Goal: Information Seeking & Learning: Learn about a topic

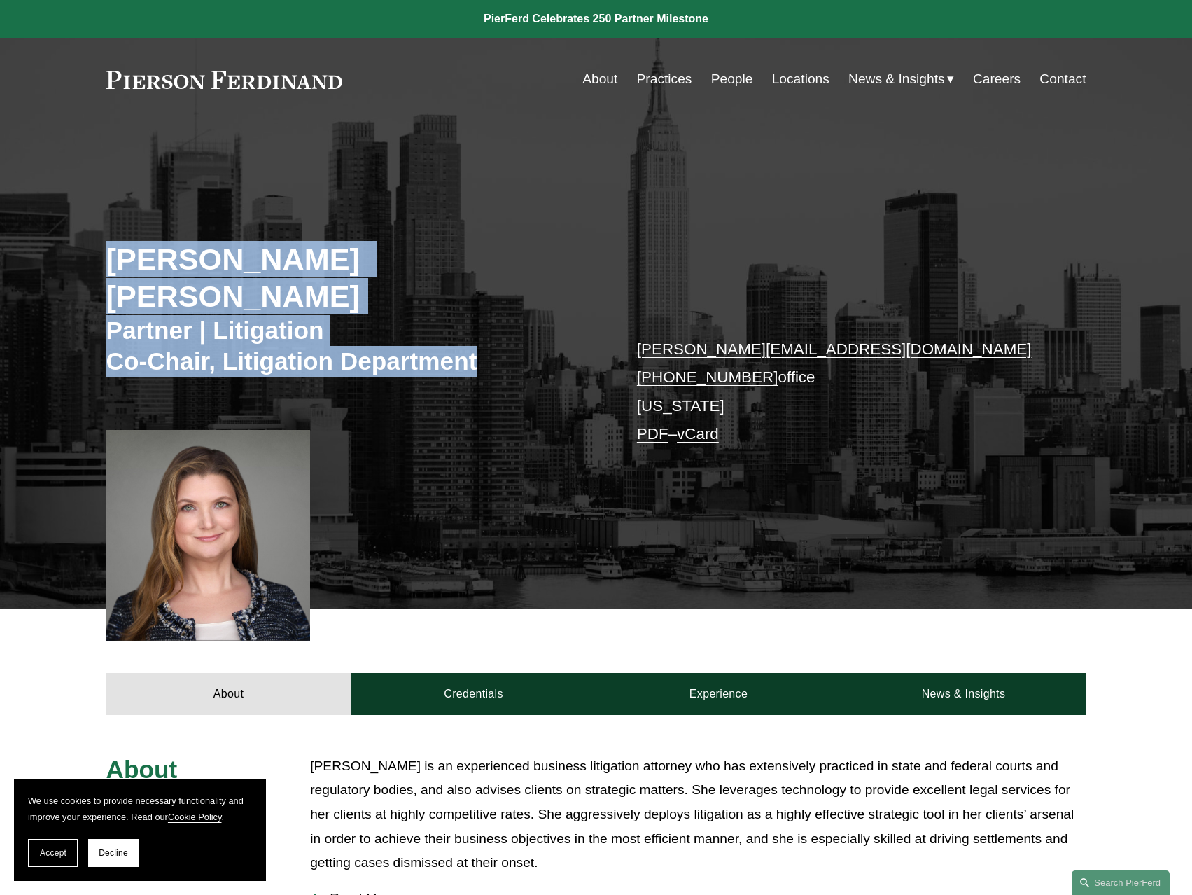
drag, startPoint x: 83, startPoint y: 274, endPoint x: 524, endPoint y: 388, distance: 455.4
click at [524, 388] on div "[PERSON_NAME] [PERSON_NAME] Partner | Litigation Co-Chair, Litigation Departmen…" at bounding box center [596, 383] width 1192 height 452
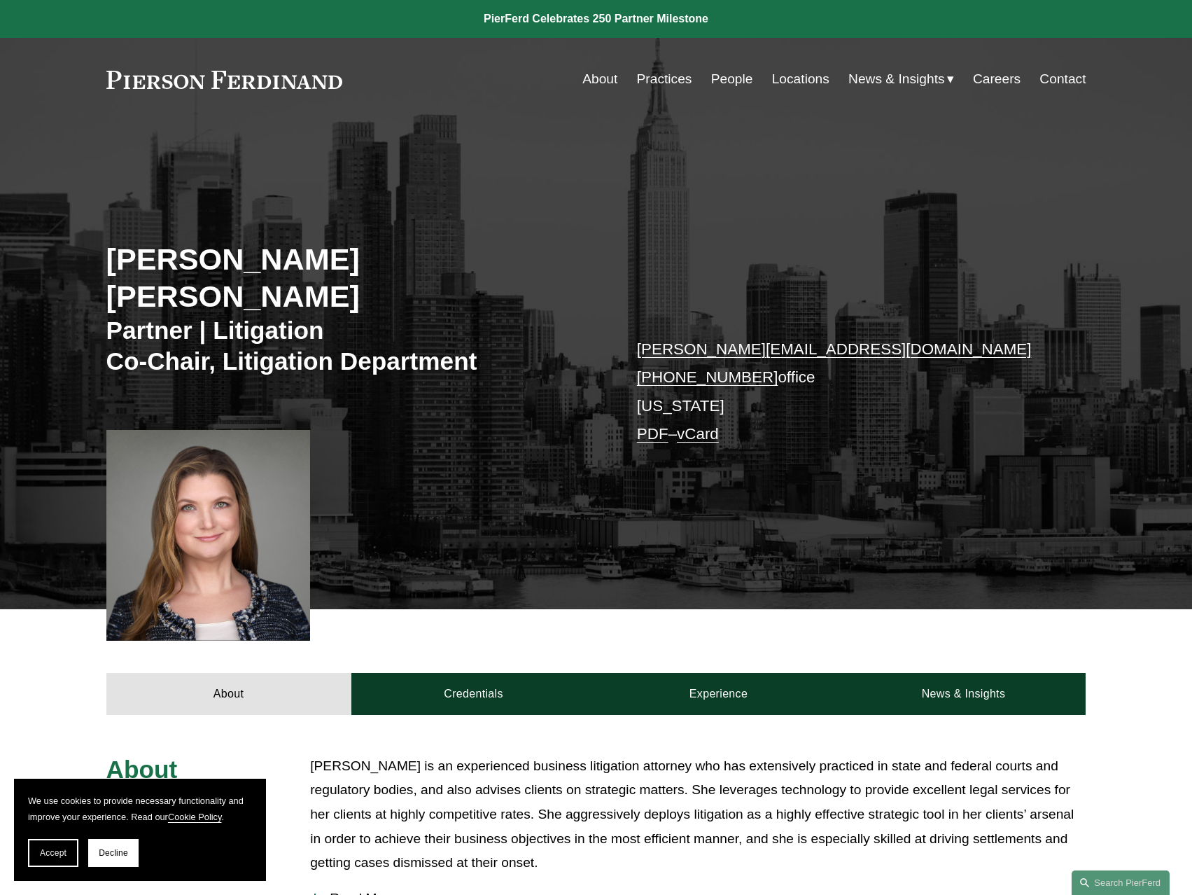
click at [555, 368] on div "[PERSON_NAME] [PERSON_NAME] Partner | Litigation Co-Chair, Litigation Departmen…" at bounding box center [596, 383] width 1192 height 452
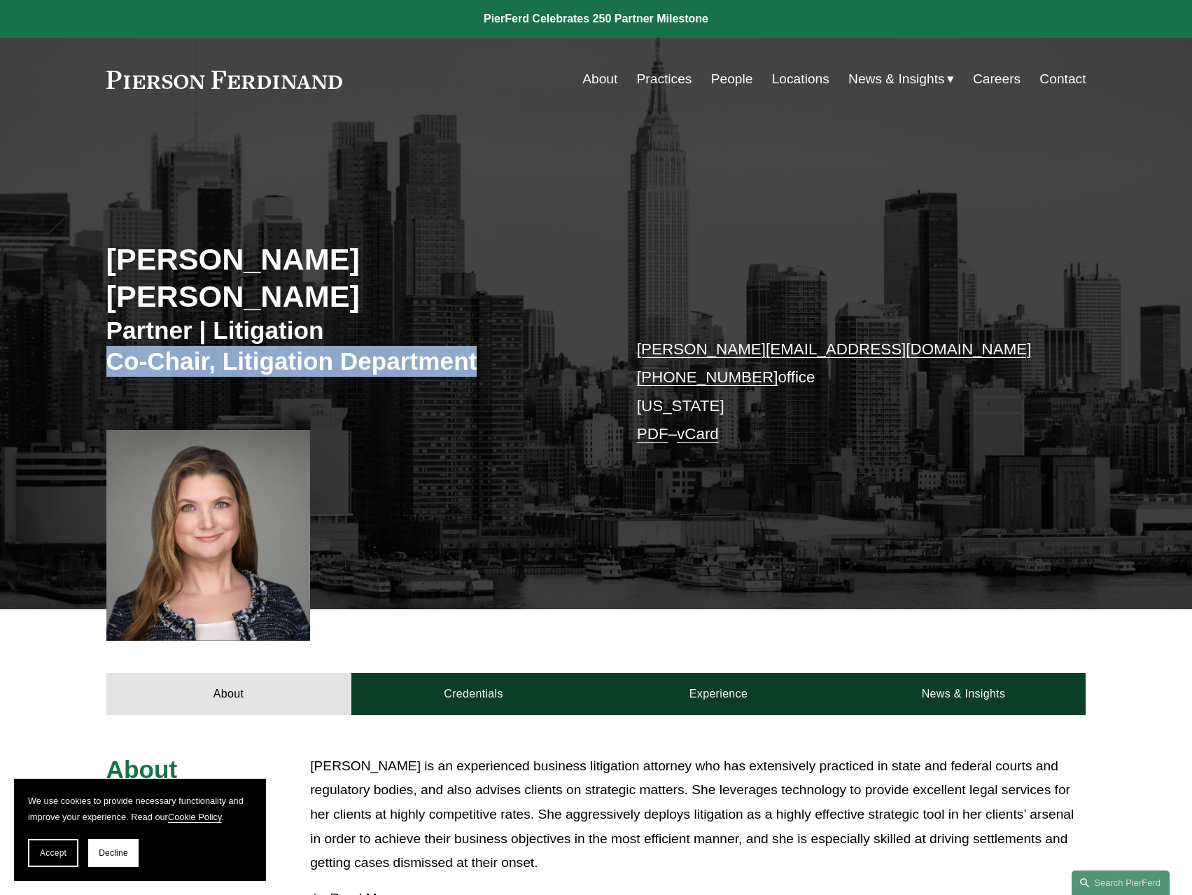
click at [555, 368] on div "[PERSON_NAME] [PERSON_NAME] Partner | Litigation Co-Chair, Litigation Departmen…" at bounding box center [596, 383] width 1192 height 452
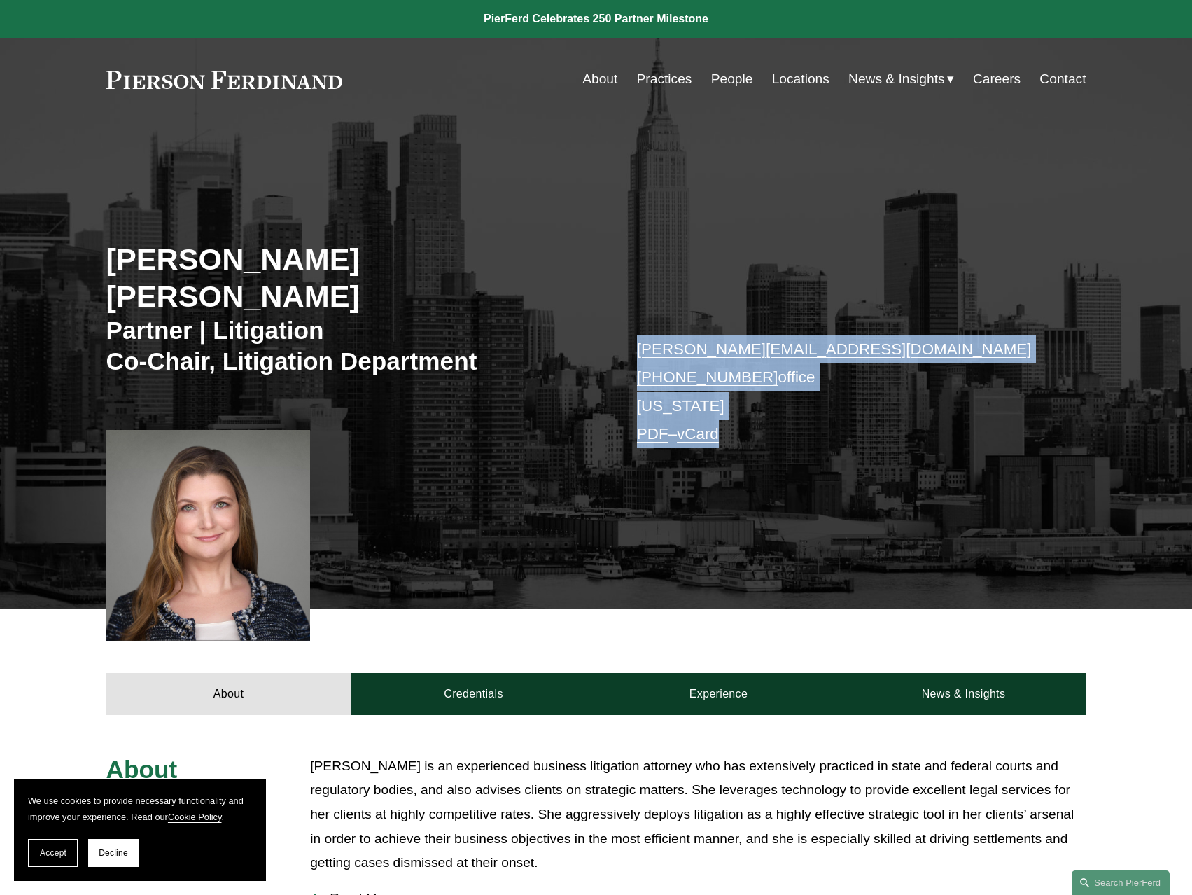
drag, startPoint x: 555, startPoint y: 368, endPoint x: 907, endPoint y: 426, distance: 356.2
click at [907, 426] on div "[PERSON_NAME] [PERSON_NAME] Partner | Litigation Co-Chair, Litigation Departmen…" at bounding box center [596, 383] width 1192 height 452
click at [907, 426] on div "christina.bostseaton@pierferd.com +1.917.765.8201 office New York PDF – vCard" at bounding box center [841, 398] width 408 height 127
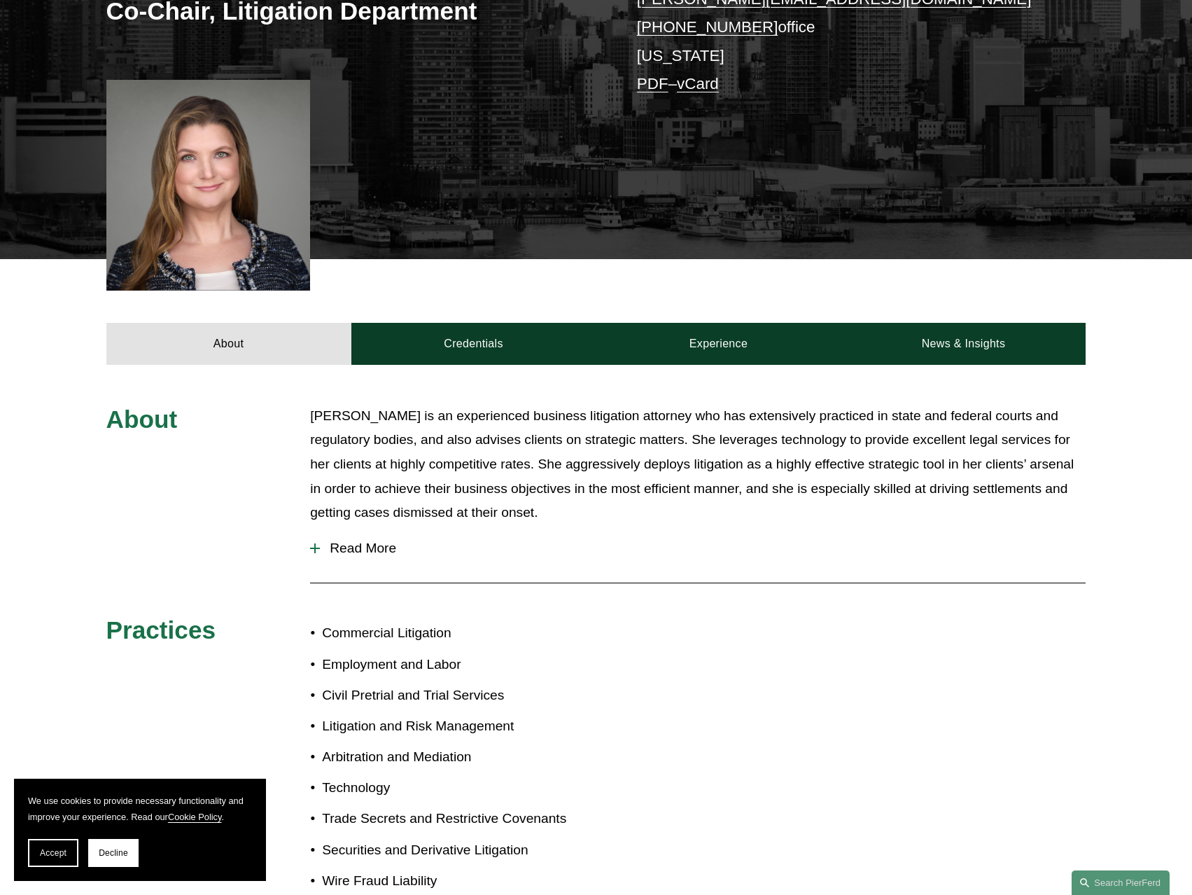
scroll to position [420, 0]
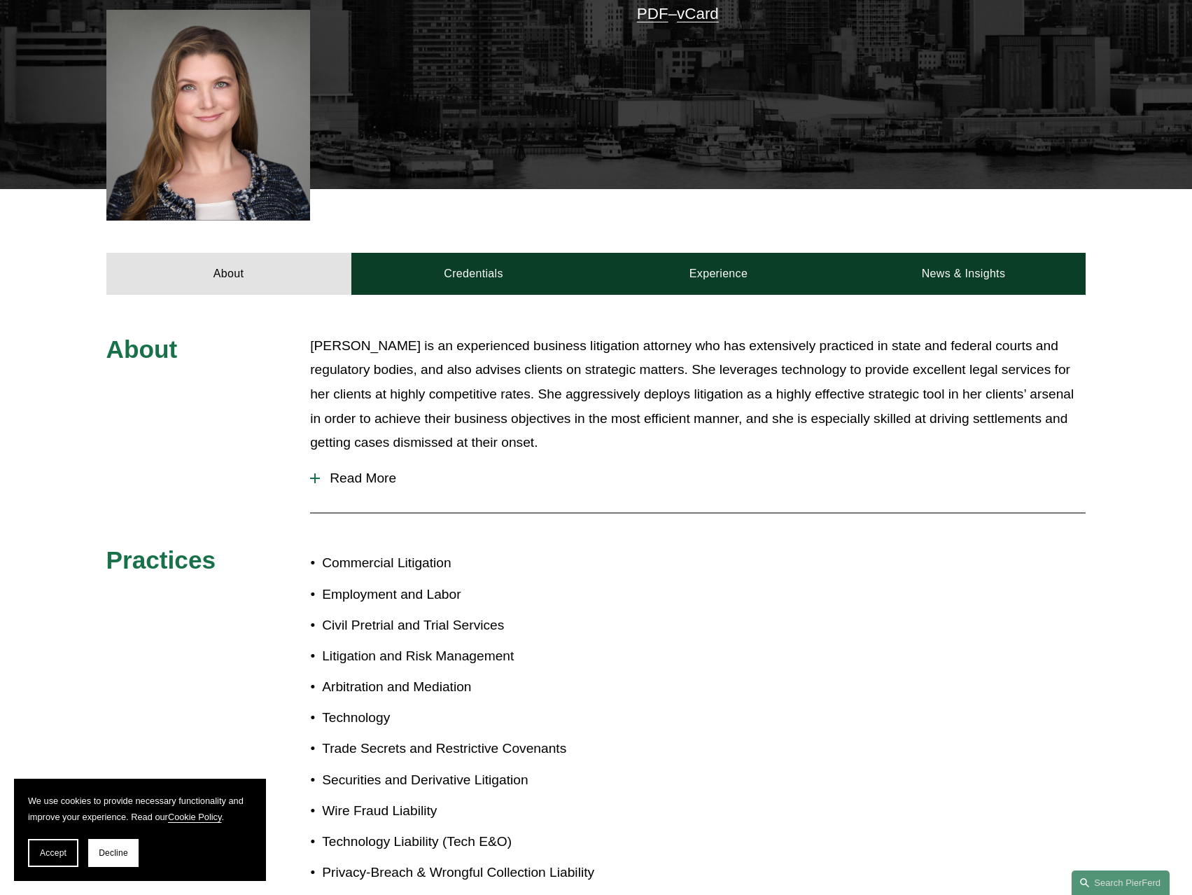
click at [389, 470] on span "Read More" at bounding box center [703, 477] width 766 height 15
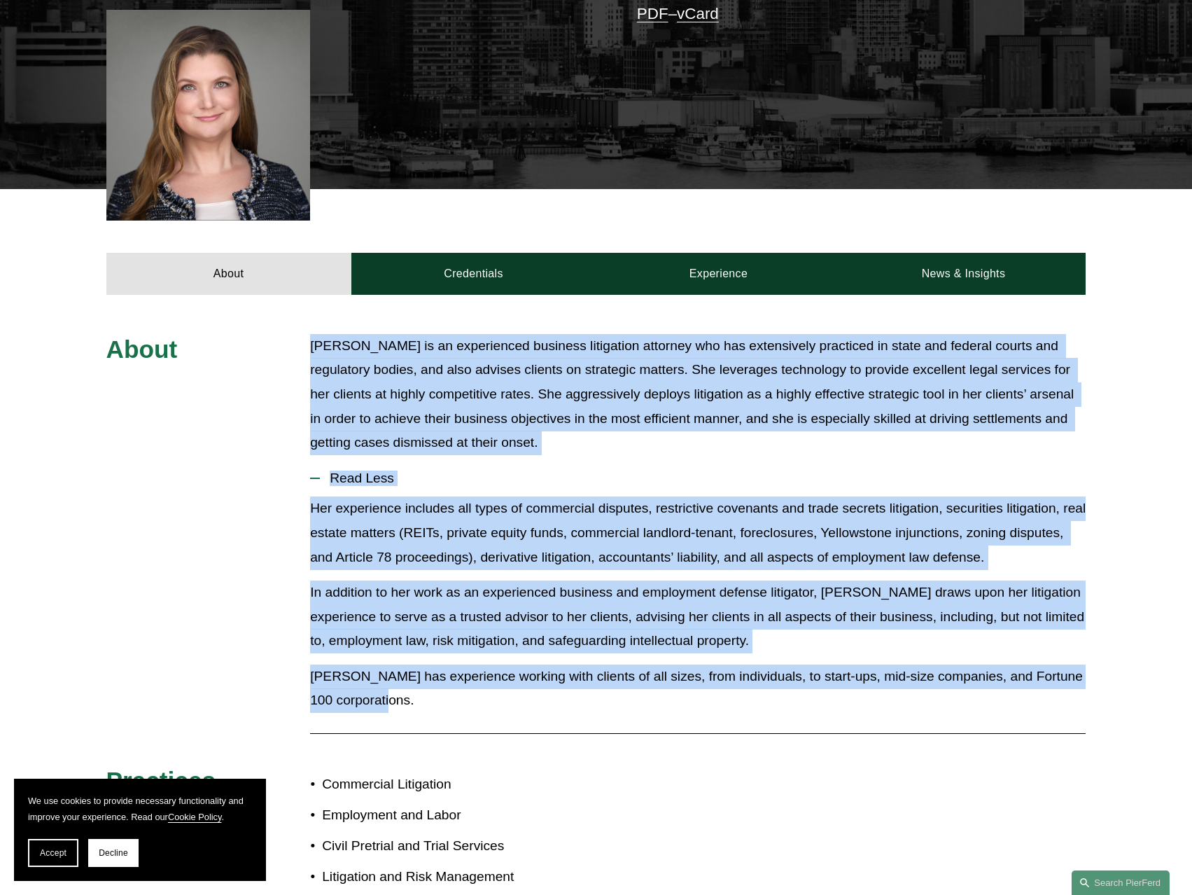
drag, startPoint x: 270, startPoint y: 306, endPoint x: 727, endPoint y: 687, distance: 594.5
click at [727, 687] on div "About Christina is an experienced business litigation attorney who has extensiv…" at bounding box center [596, 739] width 1192 height 811
click at [727, 687] on div "Her experience includes all types of commercial disputes, restrictive covenants…" at bounding box center [698, 609] width 776 height 227
drag, startPoint x: 727, startPoint y: 687, endPoint x: 287, endPoint y: 316, distance: 574.9
click at [287, 334] on div "About Christina is an experienced business litigation attorney who has extensiv…" at bounding box center [596, 739] width 1192 height 811
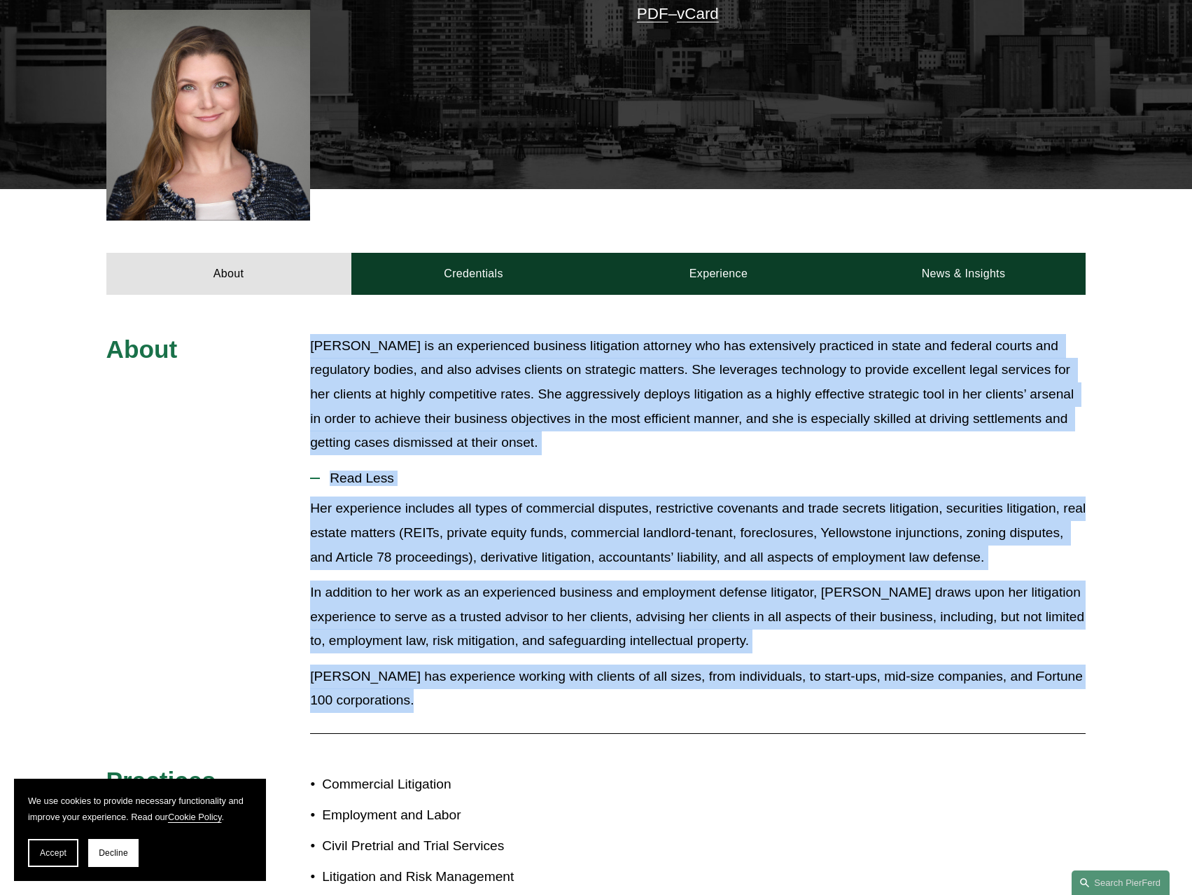
click at [287, 334] on div "About Christina is an experienced business litigation attorney who has extensiv…" at bounding box center [596, 739] width 1192 height 811
drag, startPoint x: 287, startPoint y: 316, endPoint x: 821, endPoint y: 684, distance: 647.8
click at [821, 684] on div "About Christina is an experienced business litigation attorney who has extensiv…" at bounding box center [596, 739] width 1192 height 811
click at [821, 684] on div "Her experience includes all types of commercial disputes, restrictive covenants…" at bounding box center [698, 609] width 776 height 227
drag, startPoint x: 821, startPoint y: 684, endPoint x: 309, endPoint y: 288, distance: 646.7
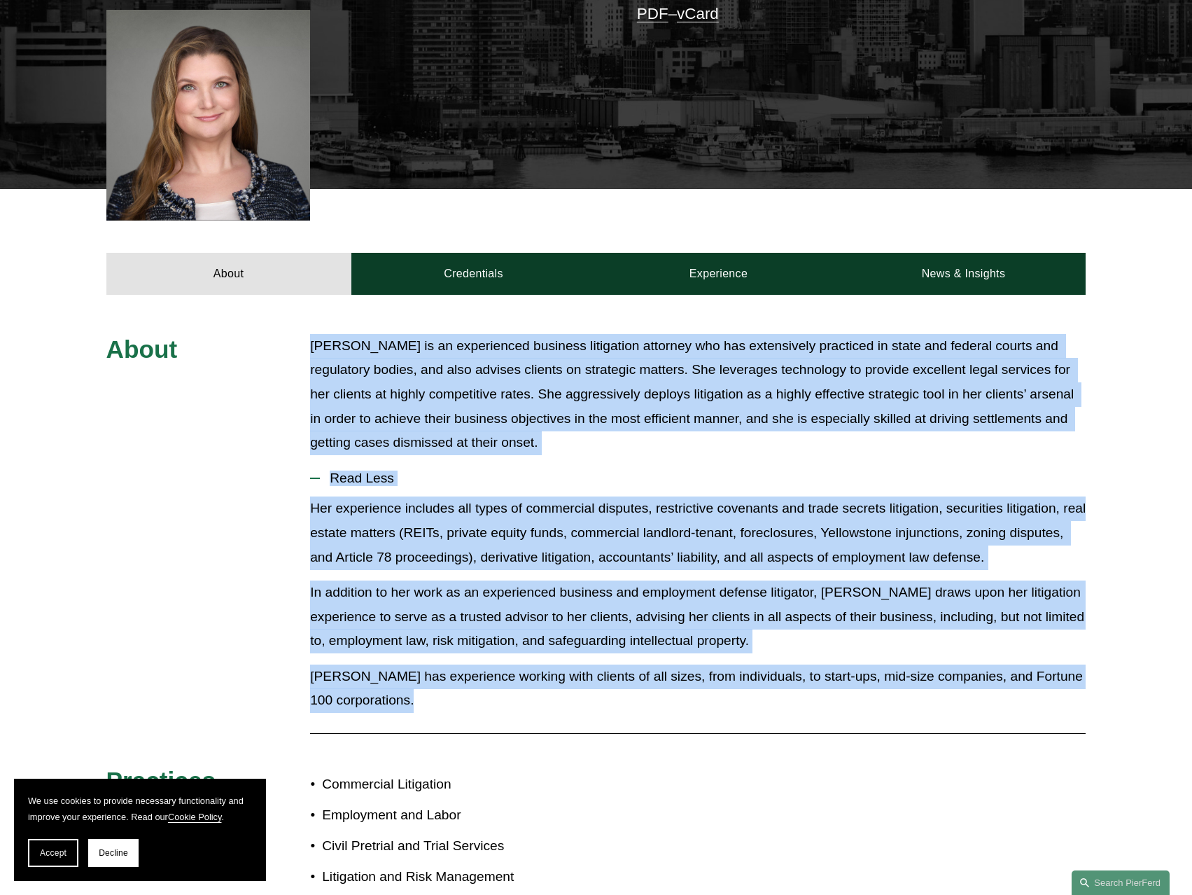
click at [309, 295] on div "About Christina is an experienced business litigation attorney who has extensiv…" at bounding box center [596, 739] width 1192 height 889
drag, startPoint x: 309, startPoint y: 288, endPoint x: 865, endPoint y: 674, distance: 677.0
click at [865, 674] on div "About Christina is an experienced business litigation attorney who has extensiv…" at bounding box center [596, 739] width 1192 height 889
click at [865, 674] on p "[PERSON_NAME] has experience working with clients of all sizes, from individual…" at bounding box center [698, 688] width 776 height 48
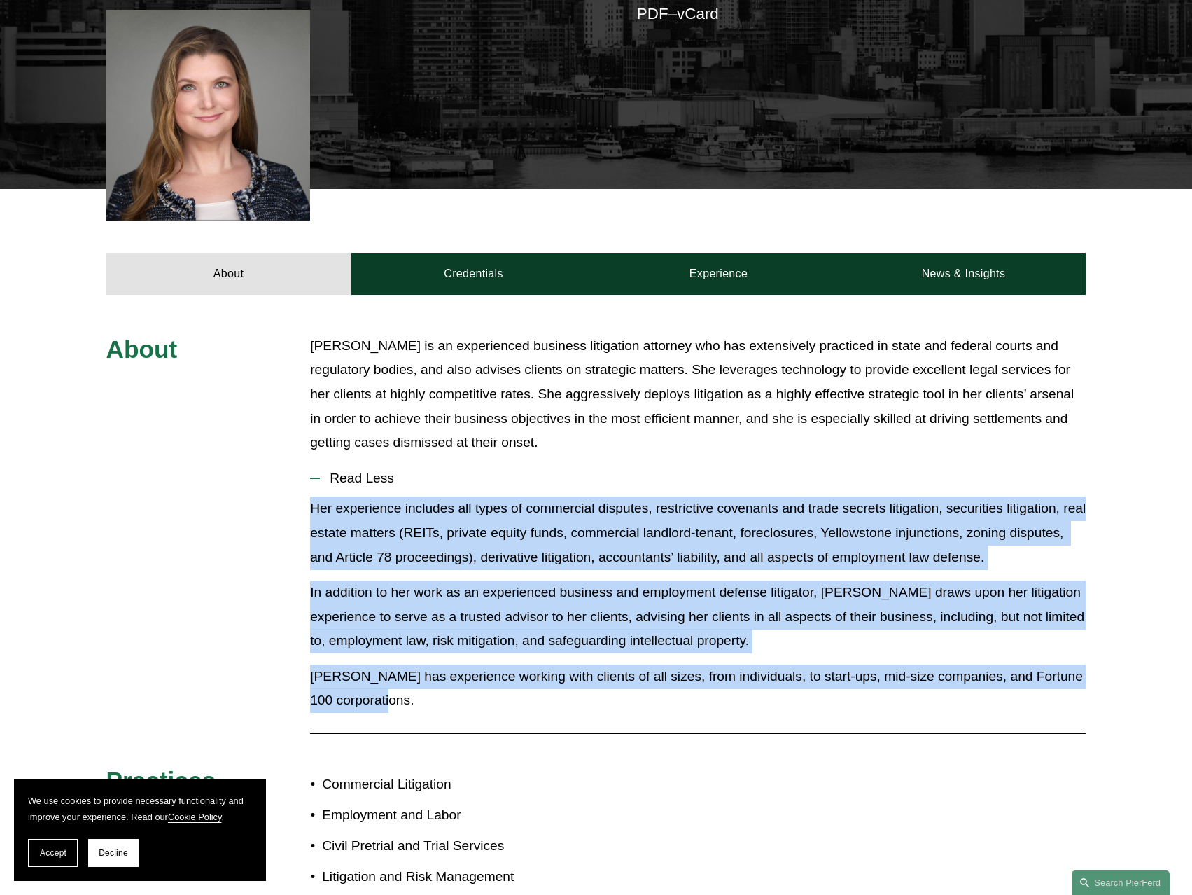
drag, startPoint x: 828, startPoint y: 674, endPoint x: 298, endPoint y: 480, distance: 564.6
click at [298, 480] on div "About Christina is an experienced business litigation attorney who has extensiv…" at bounding box center [596, 739] width 1192 height 811
drag, startPoint x: 298, startPoint y: 480, endPoint x: 745, endPoint y: 658, distance: 481.0
click at [745, 658] on div "About Christina is an experienced business litigation attorney who has extensiv…" at bounding box center [596, 739] width 1192 height 811
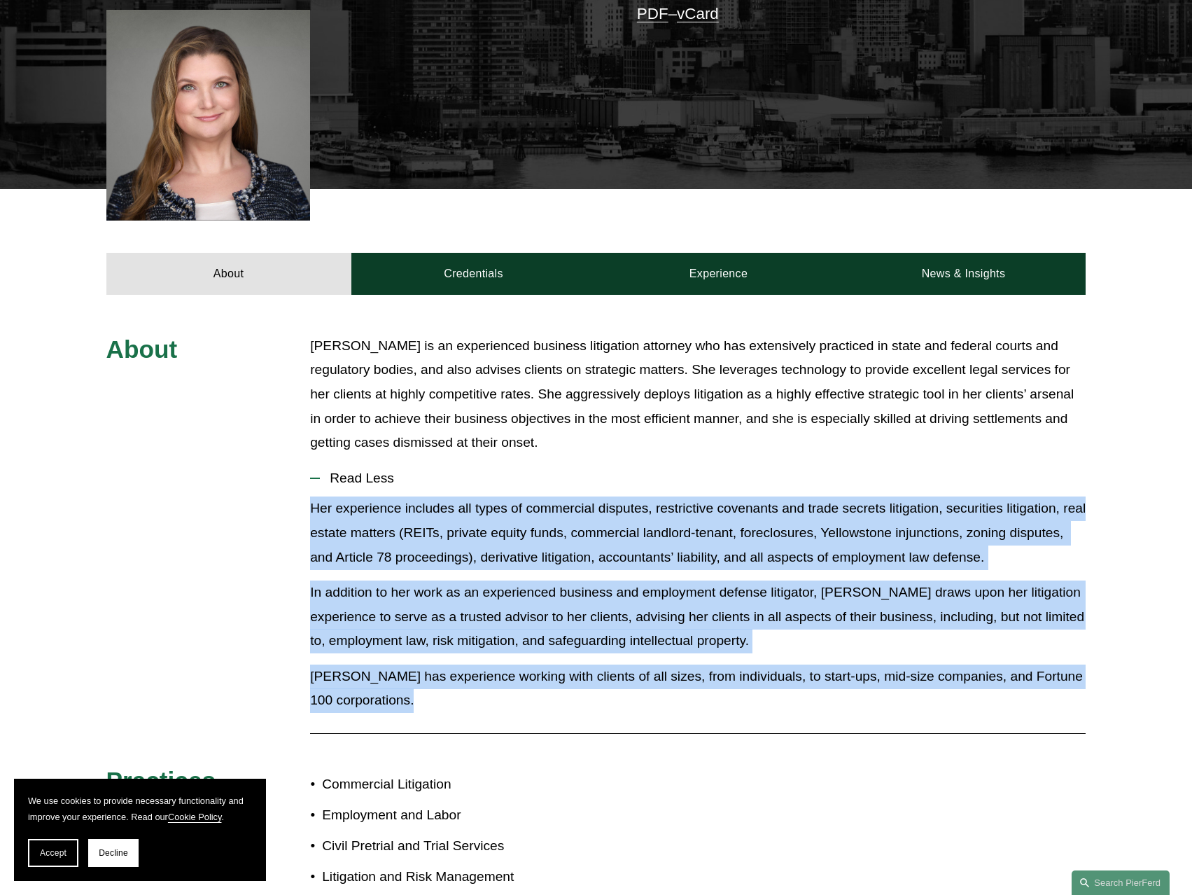
click at [730, 664] on p "[PERSON_NAME] has experience working with clients of all sizes, from individual…" at bounding box center [698, 688] width 776 height 48
drag, startPoint x: 702, startPoint y: 655, endPoint x: 585, endPoint y: 429, distance: 254.3
click at [585, 460] on li "Read Less Her experience includes all types of commercial disputes, restrictive…" at bounding box center [698, 591] width 776 height 263
click at [585, 460] on button "Read Less" at bounding box center [698, 478] width 776 height 36
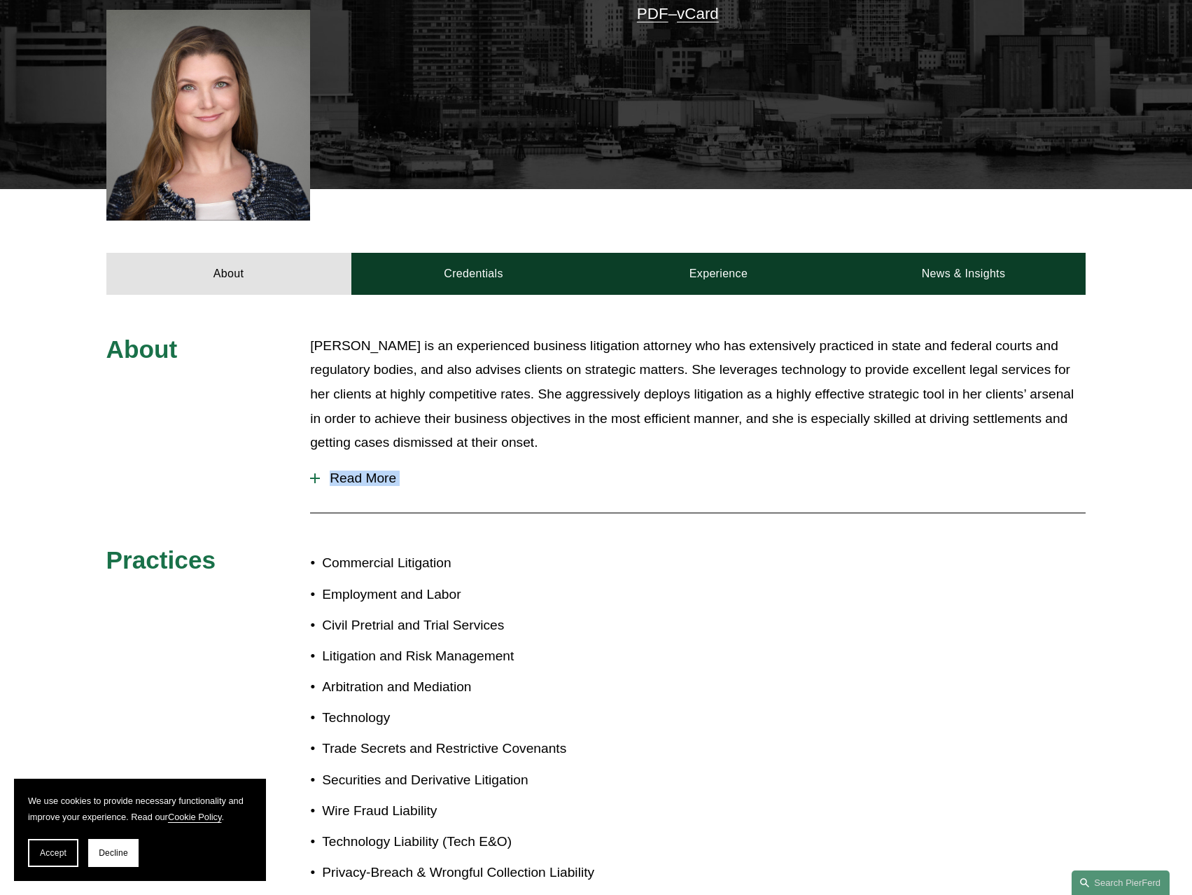
scroll to position [560, 0]
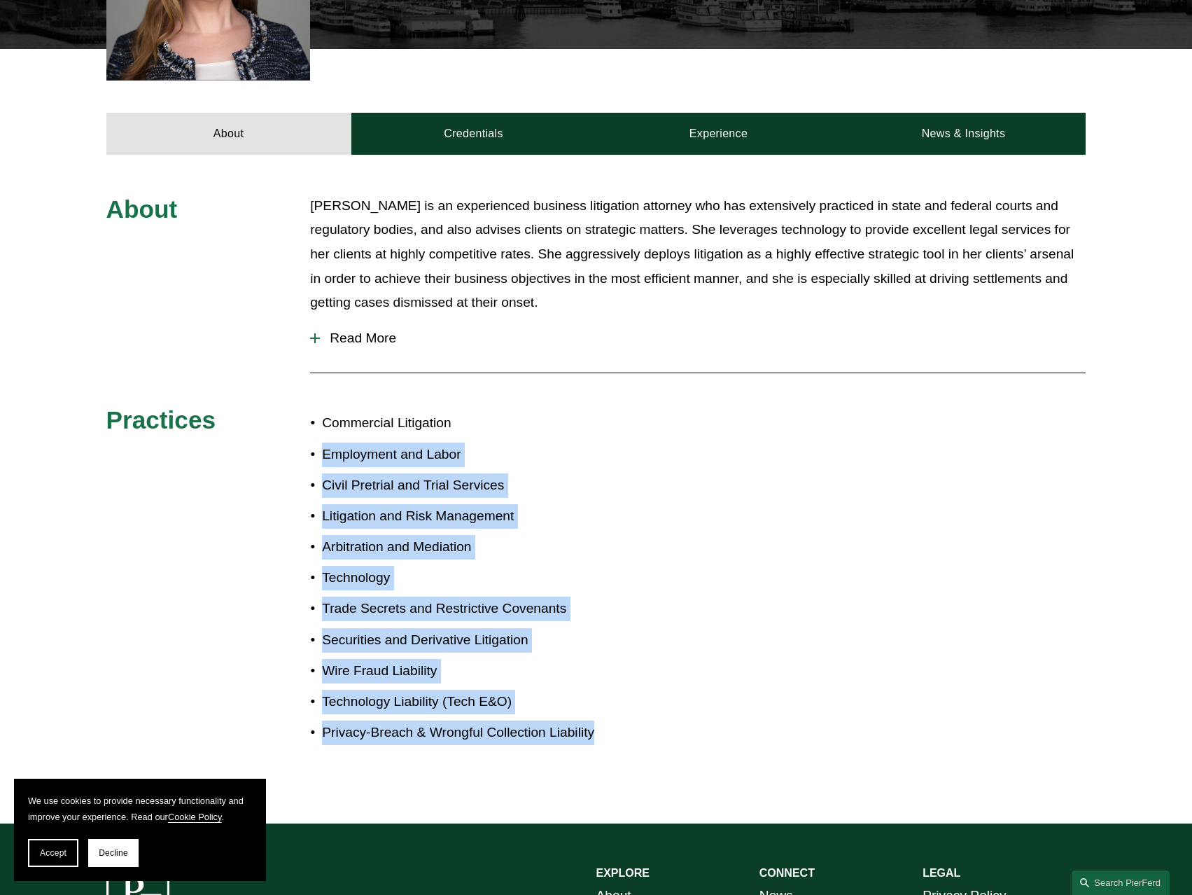
drag, startPoint x: 298, startPoint y: 412, endPoint x: 678, endPoint y: 704, distance: 479.8
click at [678, 704] on div "About Christina is an experienced business litigation attorney who has extensiv…" at bounding box center [596, 489] width 1192 height 590
drag, startPoint x: 678, startPoint y: 704, endPoint x: 326, endPoint y: 398, distance: 466.5
click at [326, 398] on div "About Christina is an experienced business litigation attorney who has extensiv…" at bounding box center [596, 489] width 1192 height 590
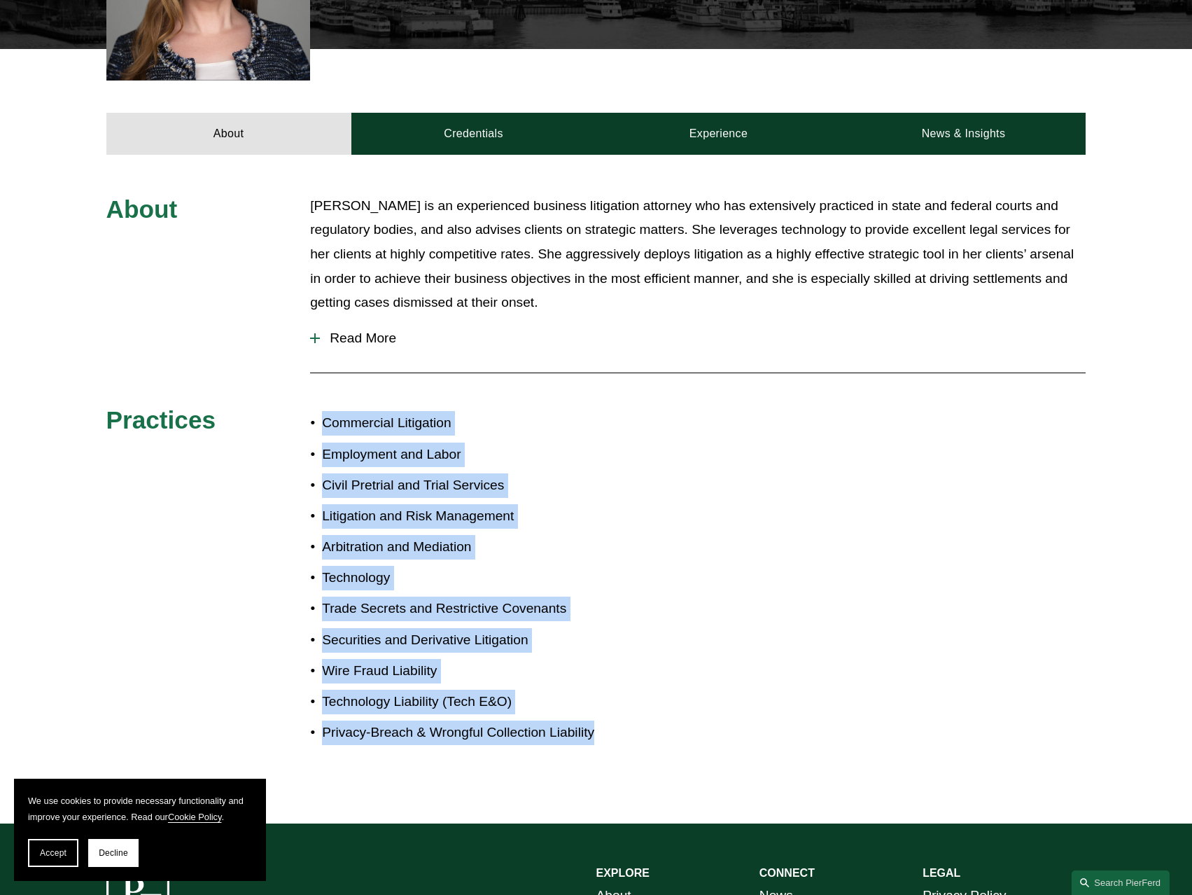
click at [326, 411] on p "Commercial Litigation" at bounding box center [459, 423] width 274 height 25
drag, startPoint x: 326, startPoint y: 398, endPoint x: 675, endPoint y: 711, distance: 468.6
click at [675, 711] on div "About Christina is an experienced business litigation attorney who has extensiv…" at bounding box center [596, 489] width 1192 height 590
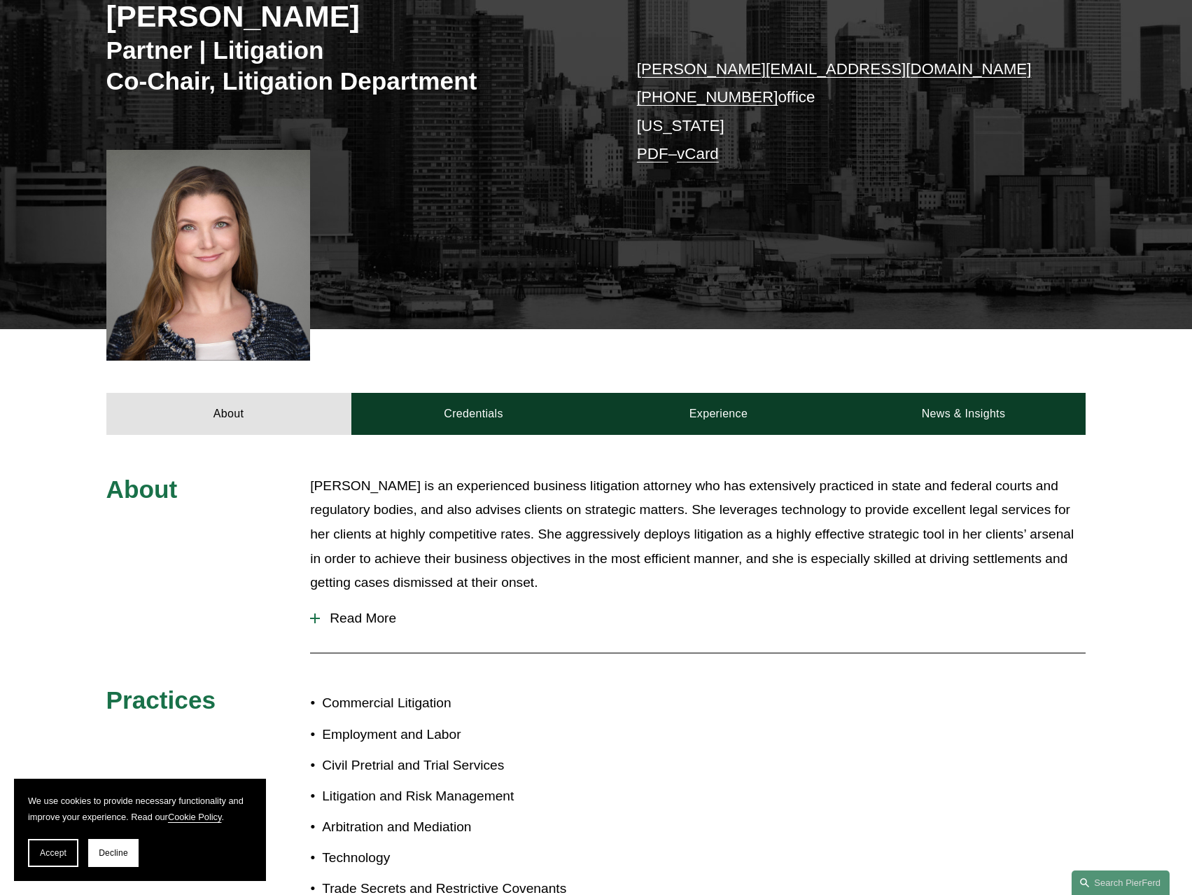
scroll to position [210, 0]
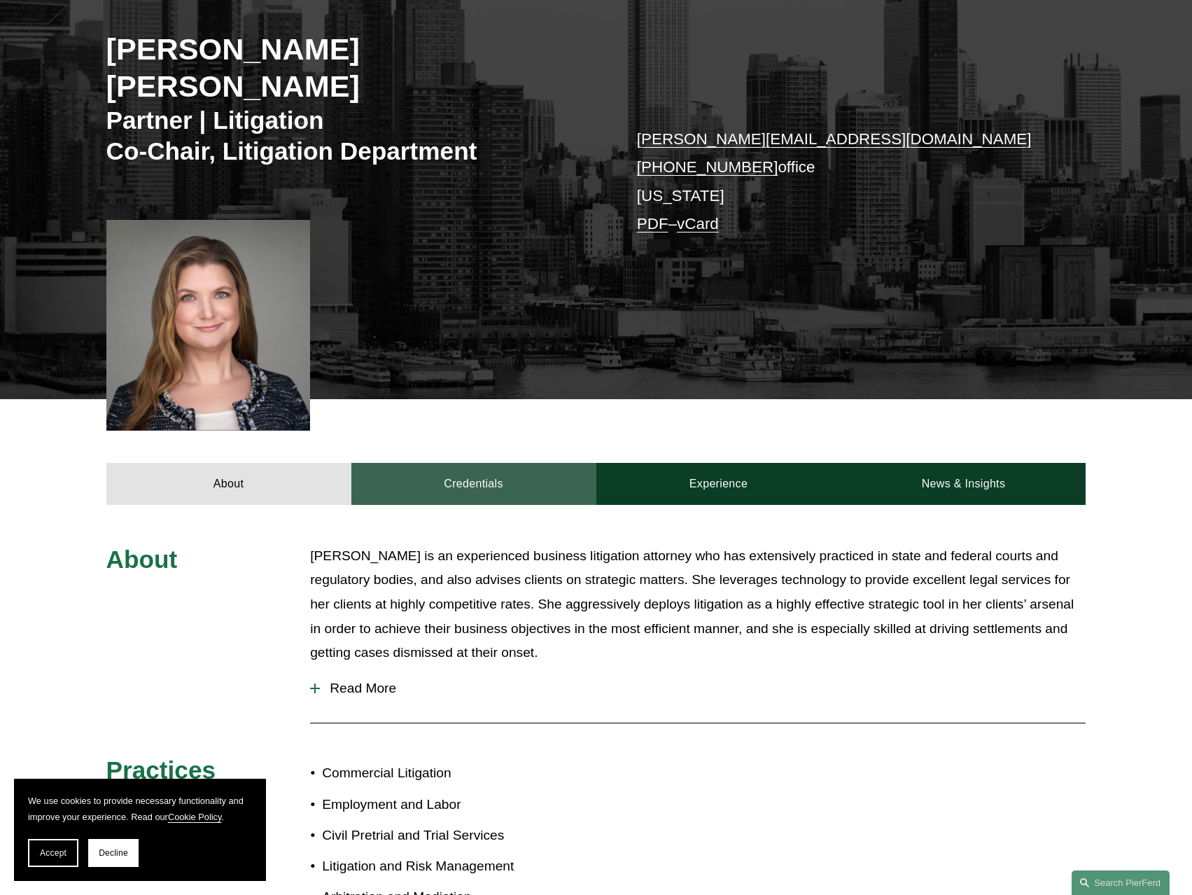
click at [453, 463] on link "Credentials" at bounding box center [473, 484] width 245 height 42
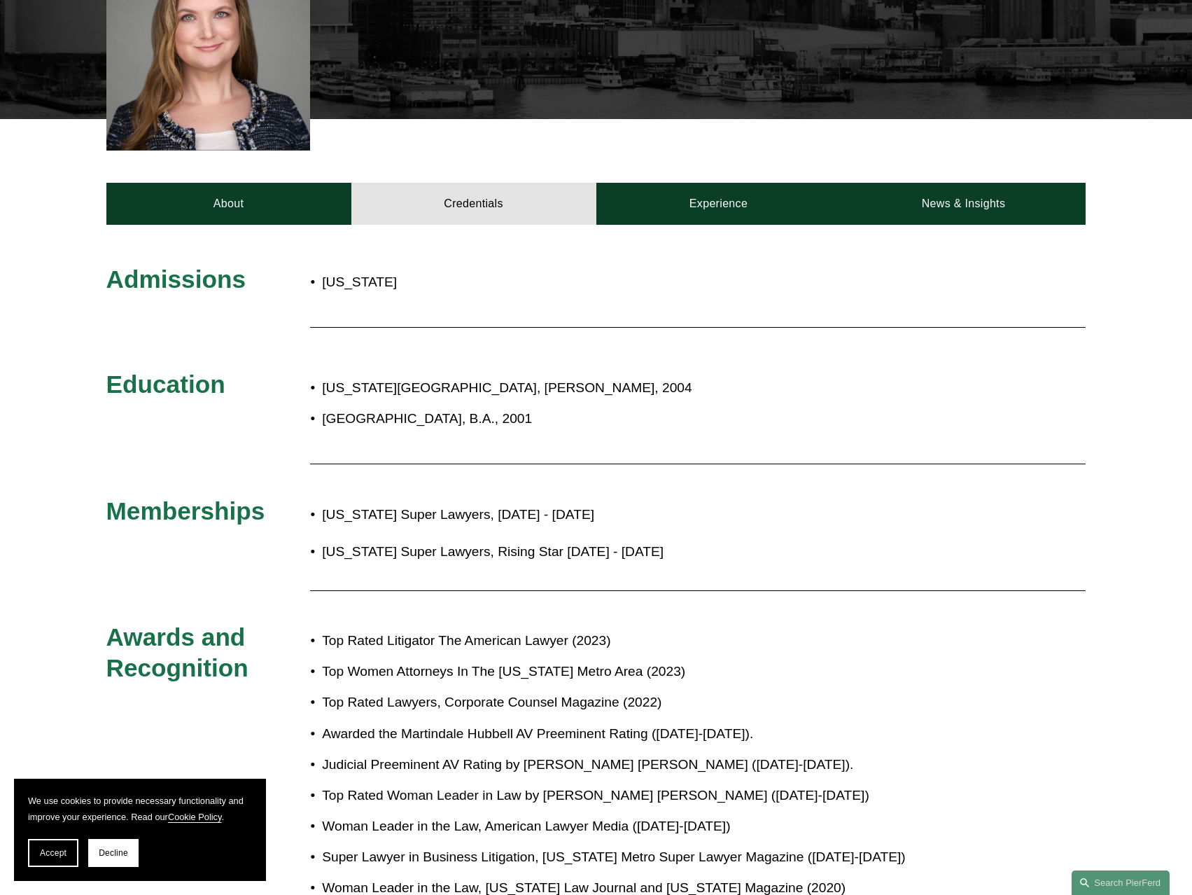
scroll to position [350, 0]
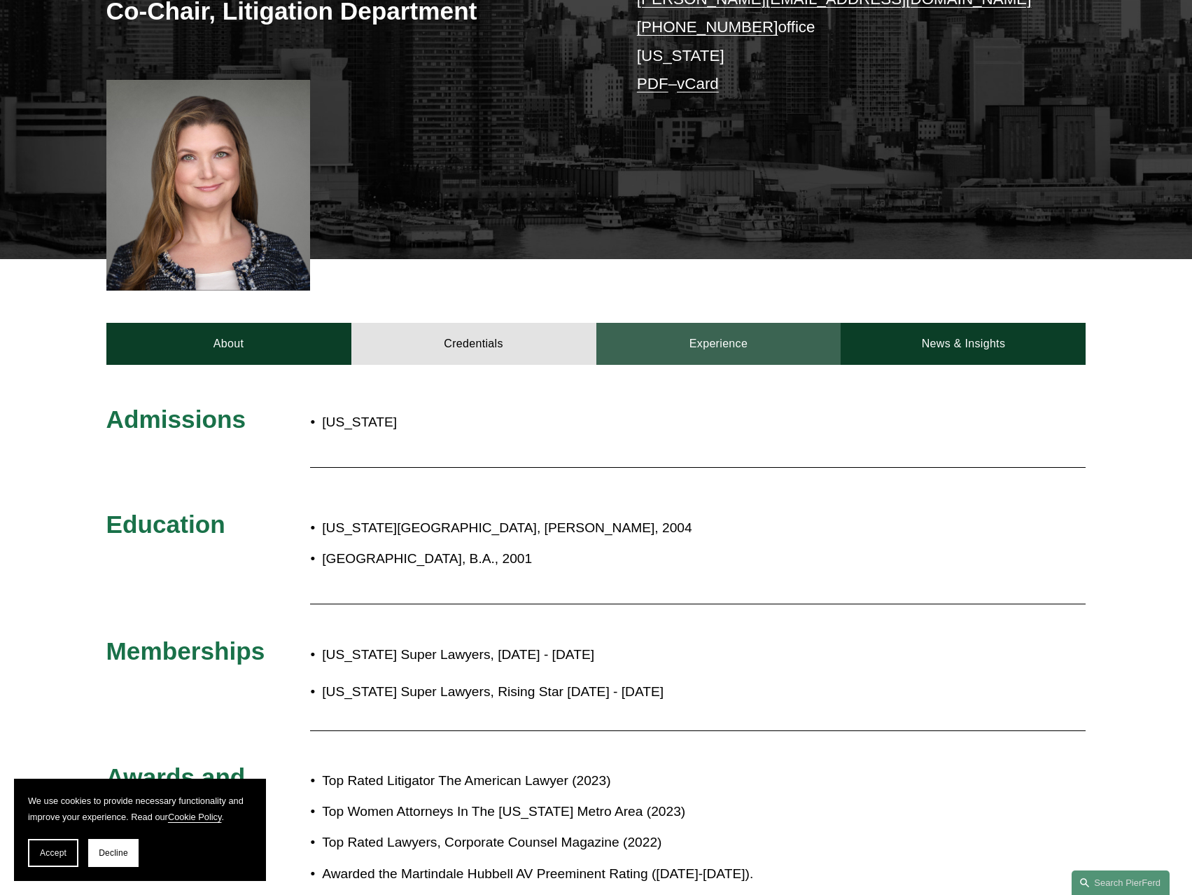
click at [716, 323] on link "Experience" at bounding box center [718, 344] width 245 height 42
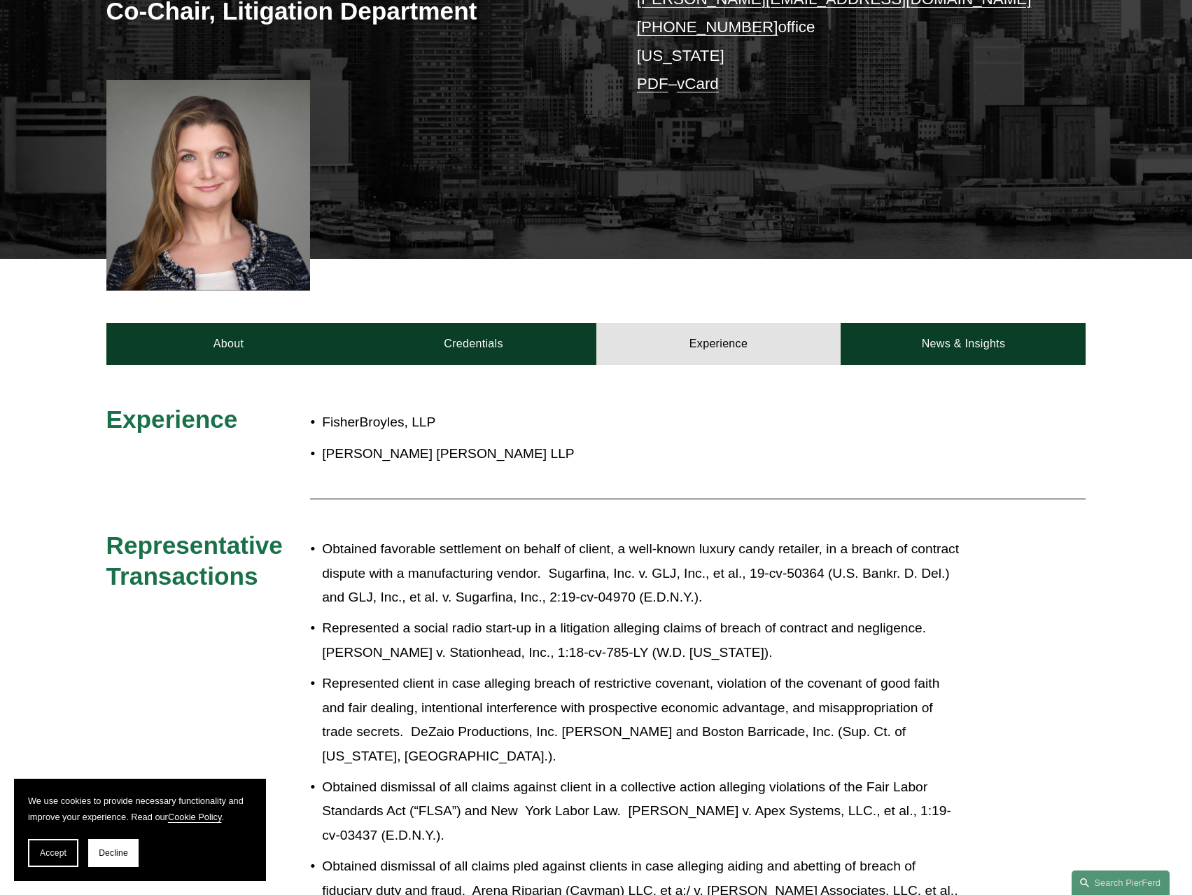
scroll to position [420, 0]
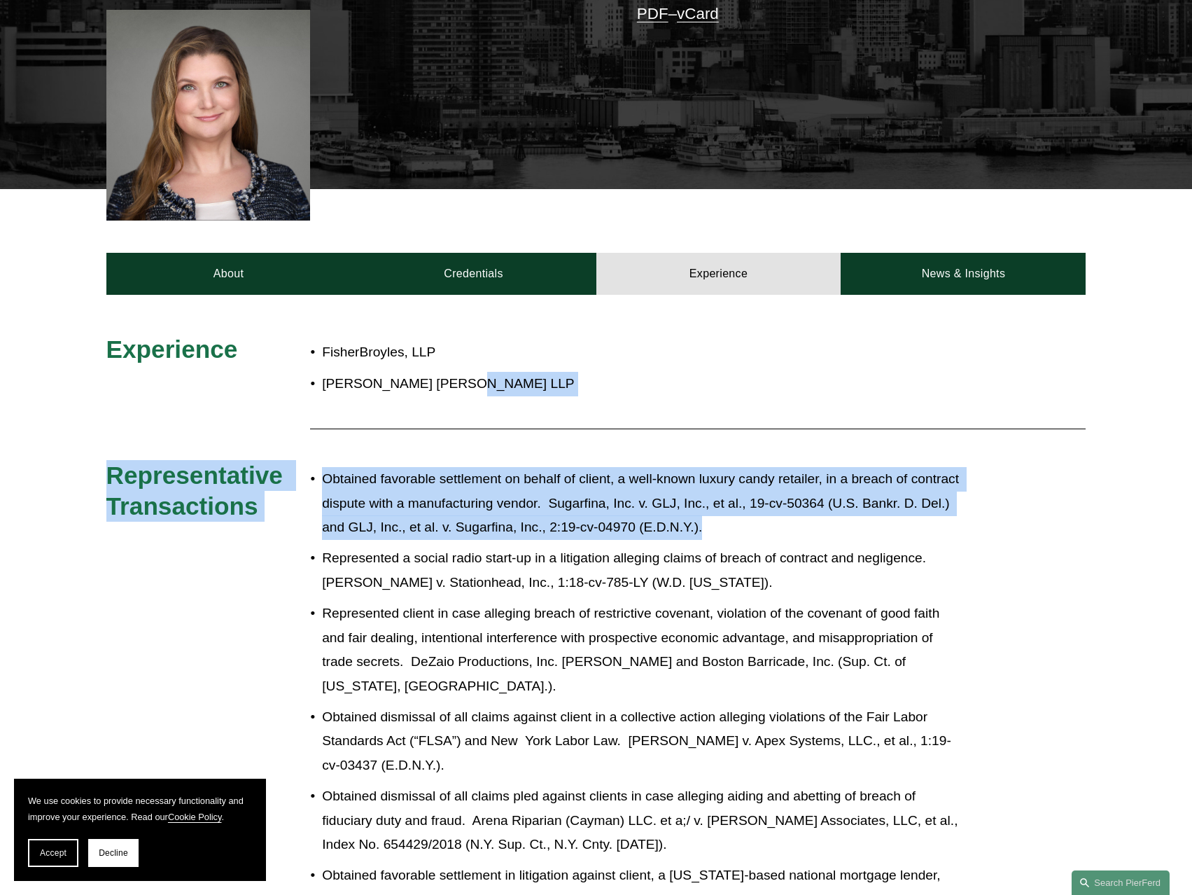
drag, startPoint x: 719, startPoint y: 384, endPoint x: 746, endPoint y: 503, distance: 121.4
click at [746, 503] on p "Obtained favorable settlement on behalf of client, a well-known luxury candy re…" at bounding box center [642, 503] width 641 height 73
drag, startPoint x: 746, startPoint y: 503, endPoint x: 587, endPoint y: 403, distance: 188.1
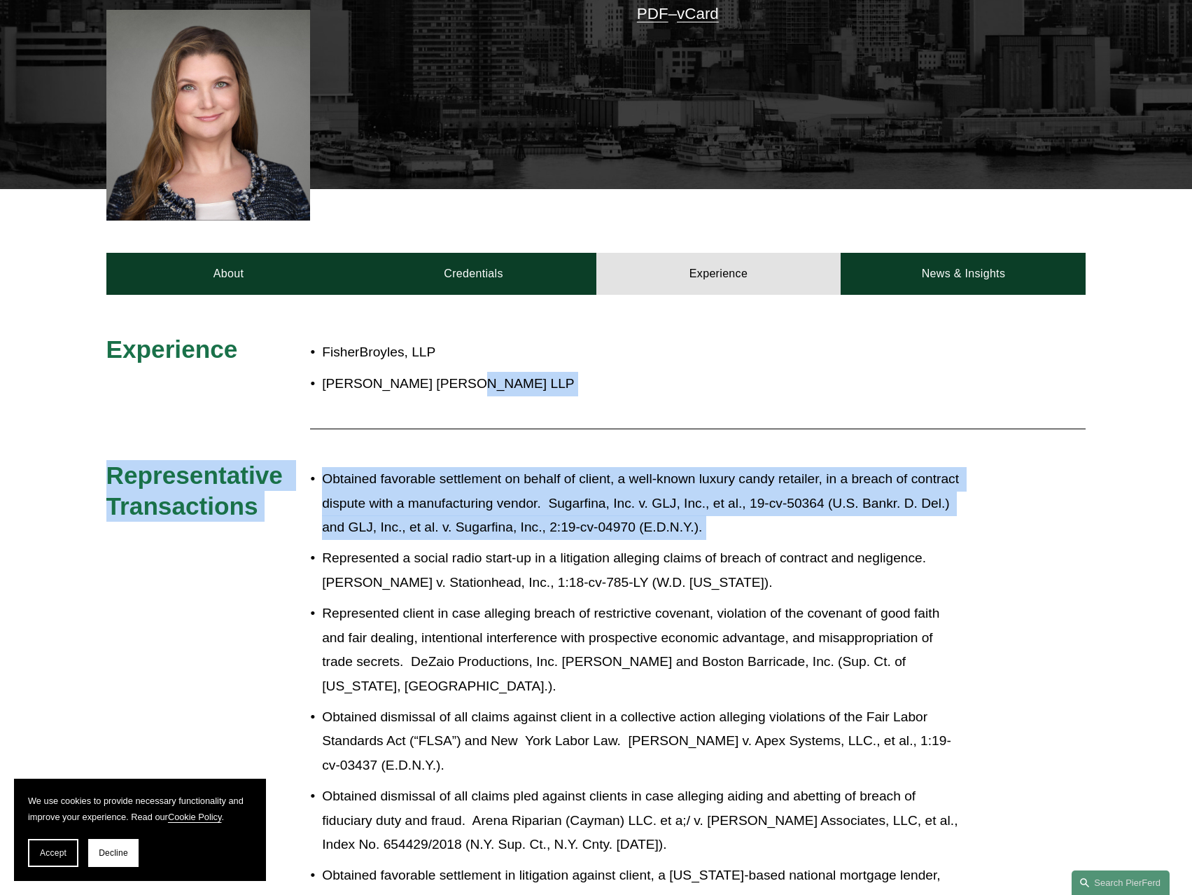
click at [587, 421] on div at bounding box center [698, 428] width 776 height 14
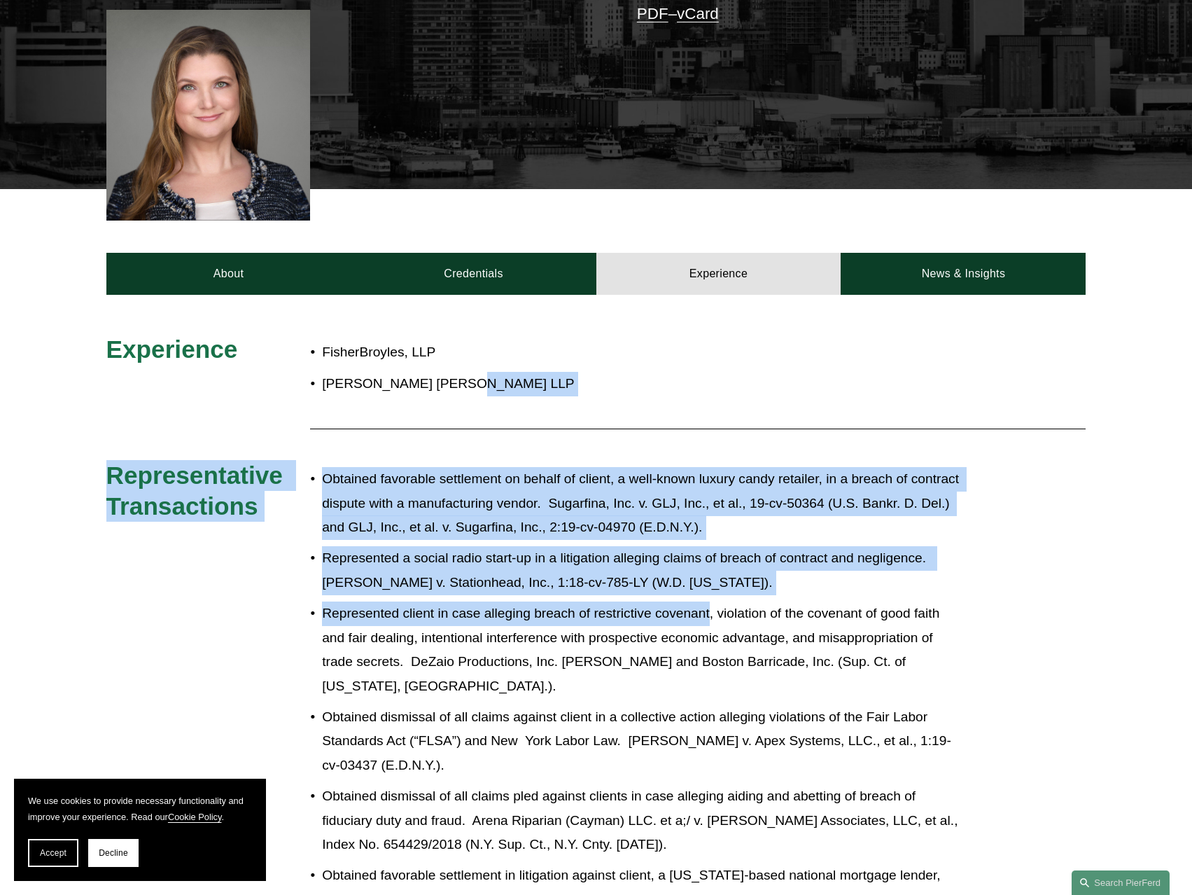
drag, startPoint x: 587, startPoint y: 403, endPoint x: 706, endPoint y: 564, distance: 200.2
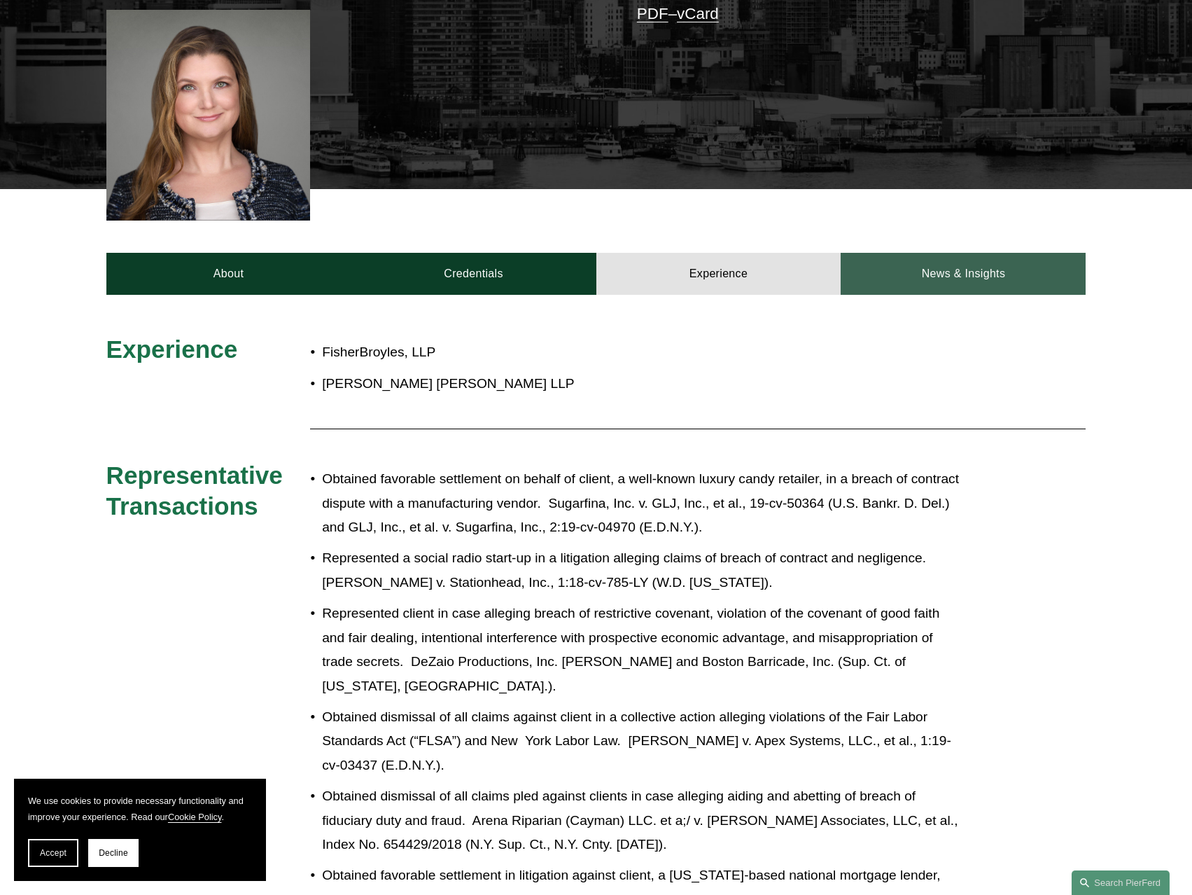
click at [958, 253] on link "News & Insights" at bounding box center [963, 274] width 245 height 42
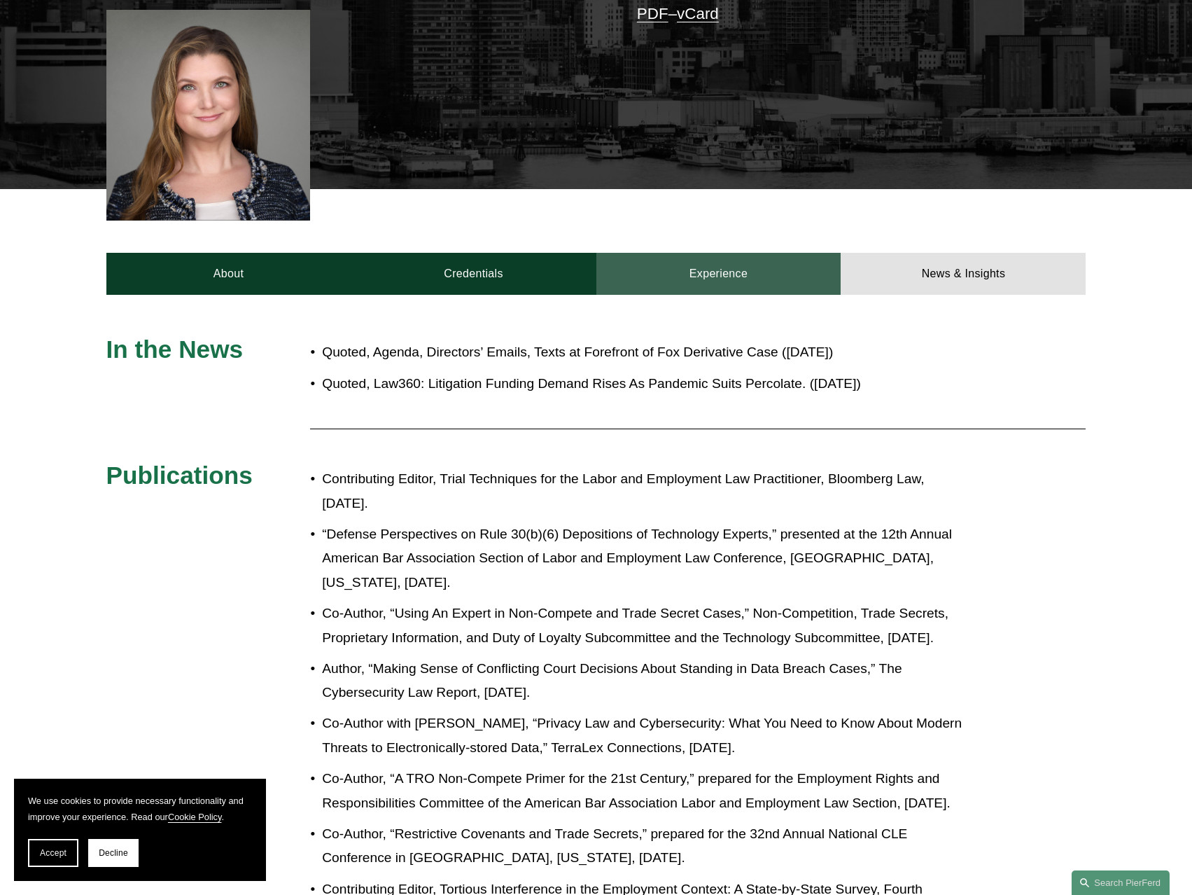
click at [693, 253] on link "Experience" at bounding box center [718, 274] width 245 height 42
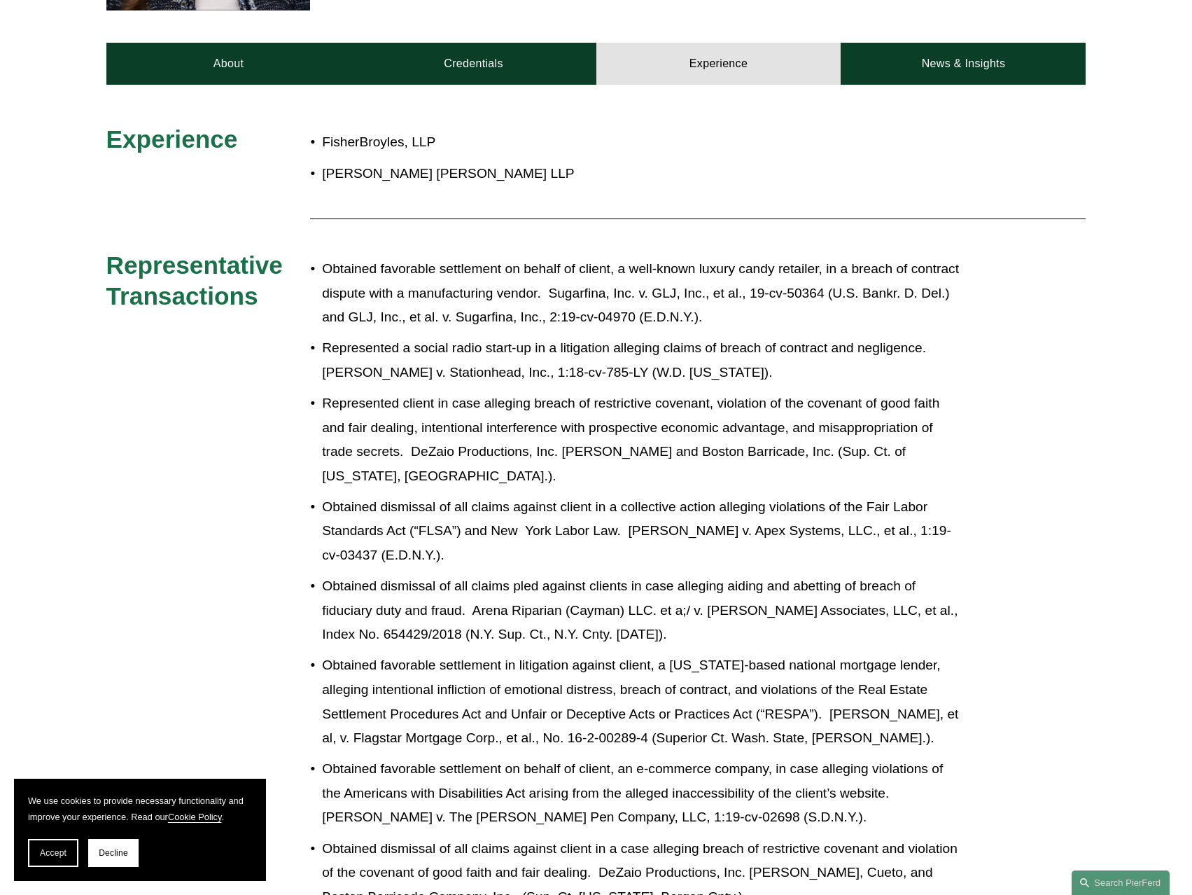
scroll to position [980, 0]
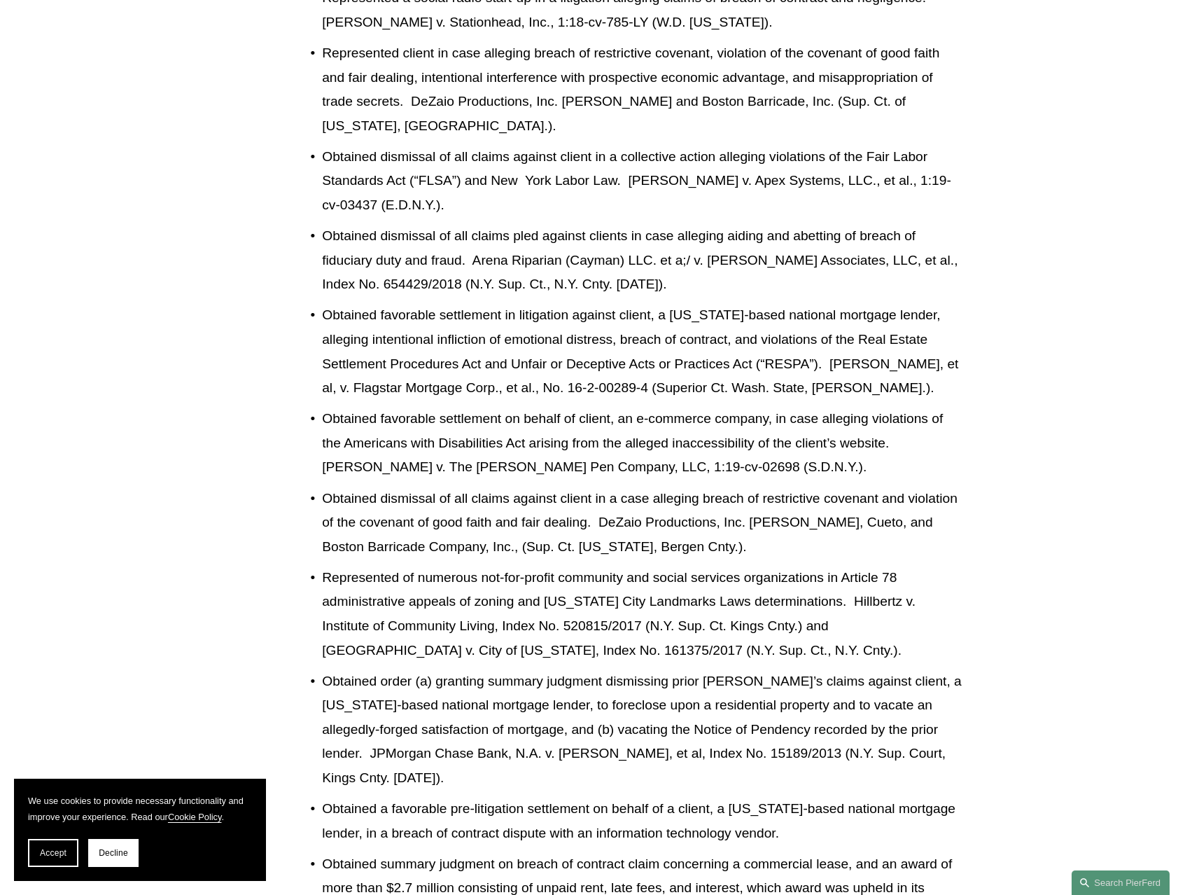
drag, startPoint x: 582, startPoint y: 308, endPoint x: 732, endPoint y: 506, distance: 248.4
click at [732, 506] on ul "Obtained favorable settlement on behalf of client, a well-known luxury candy re…" at bounding box center [636, 824] width 653 height 1835
click at [732, 506] on p "Obtained dismissal of all claims against client in a case alleging breach of re…" at bounding box center [642, 523] width 641 height 73
drag, startPoint x: 732, startPoint y: 506, endPoint x: 594, endPoint y: 226, distance: 312.2
click at [594, 226] on ul "Obtained favorable settlement on behalf of client, a well-known luxury candy re…" at bounding box center [636, 824] width 653 height 1835
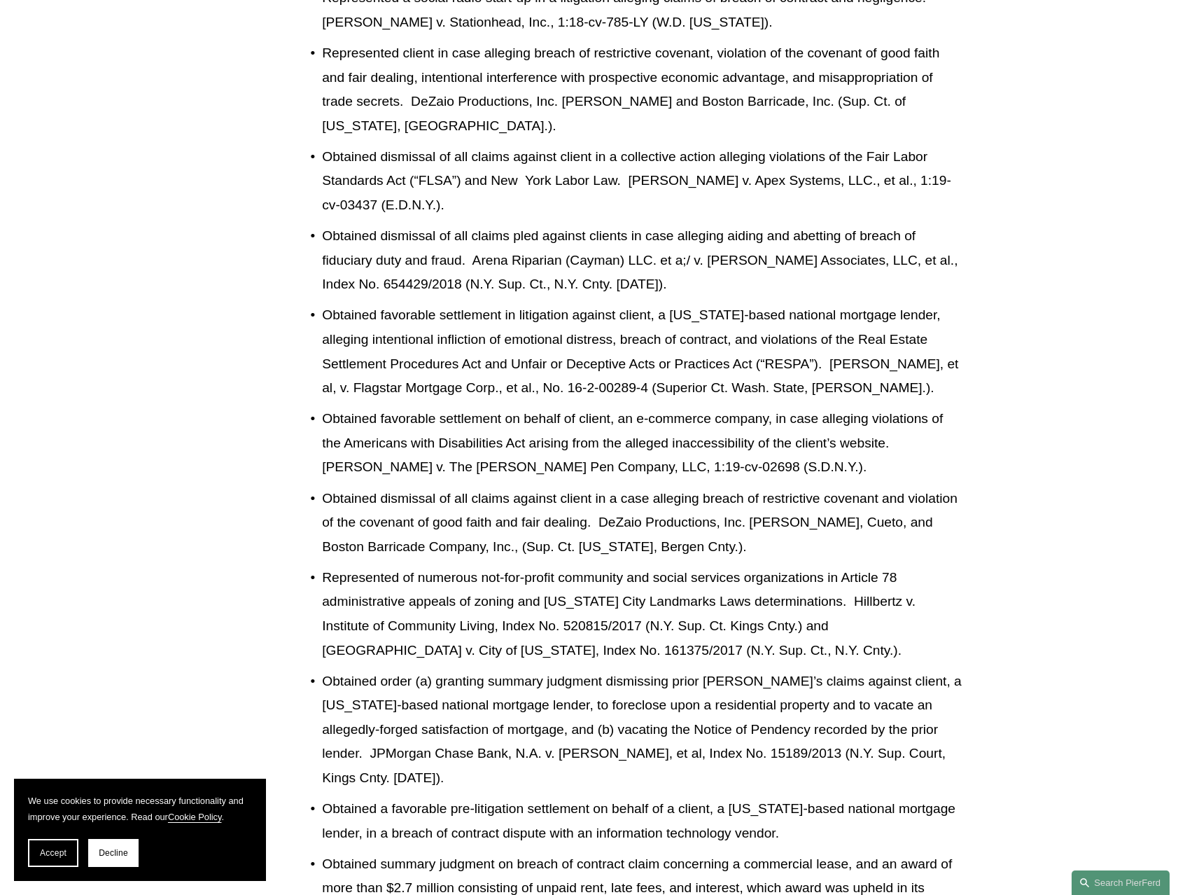
click at [594, 226] on p "Obtained dismissal of all claims pled against clients in case alleging aiding a…" at bounding box center [642, 260] width 641 height 73
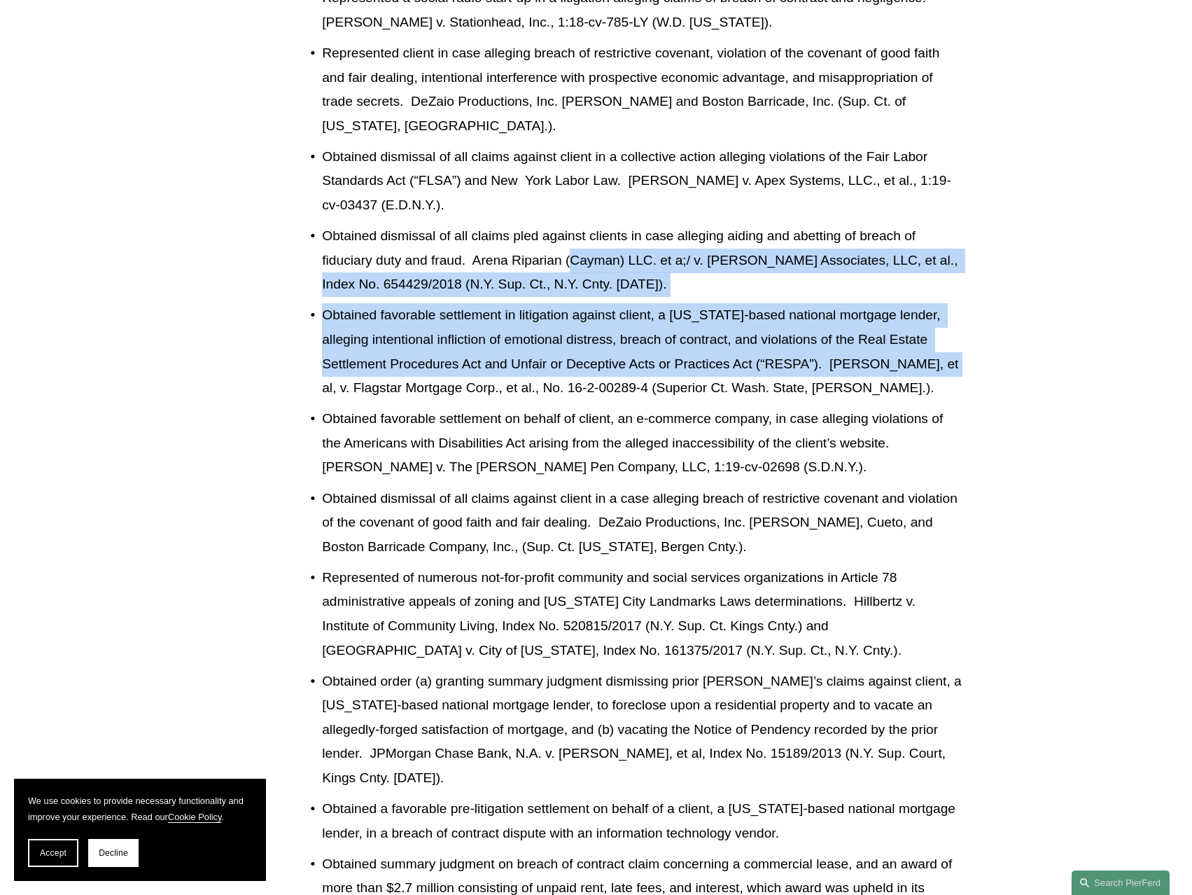
drag, startPoint x: 594, startPoint y: 226, endPoint x: 940, endPoint y: 344, distance: 365.3
click at [940, 344] on ul "Obtained favorable settlement on behalf of client, a well-known luxury candy re…" at bounding box center [636, 824] width 653 height 1835
click at [940, 344] on p "Obtained favorable settlement in litigation against client, a [US_STATE]-based …" at bounding box center [642, 351] width 641 height 97
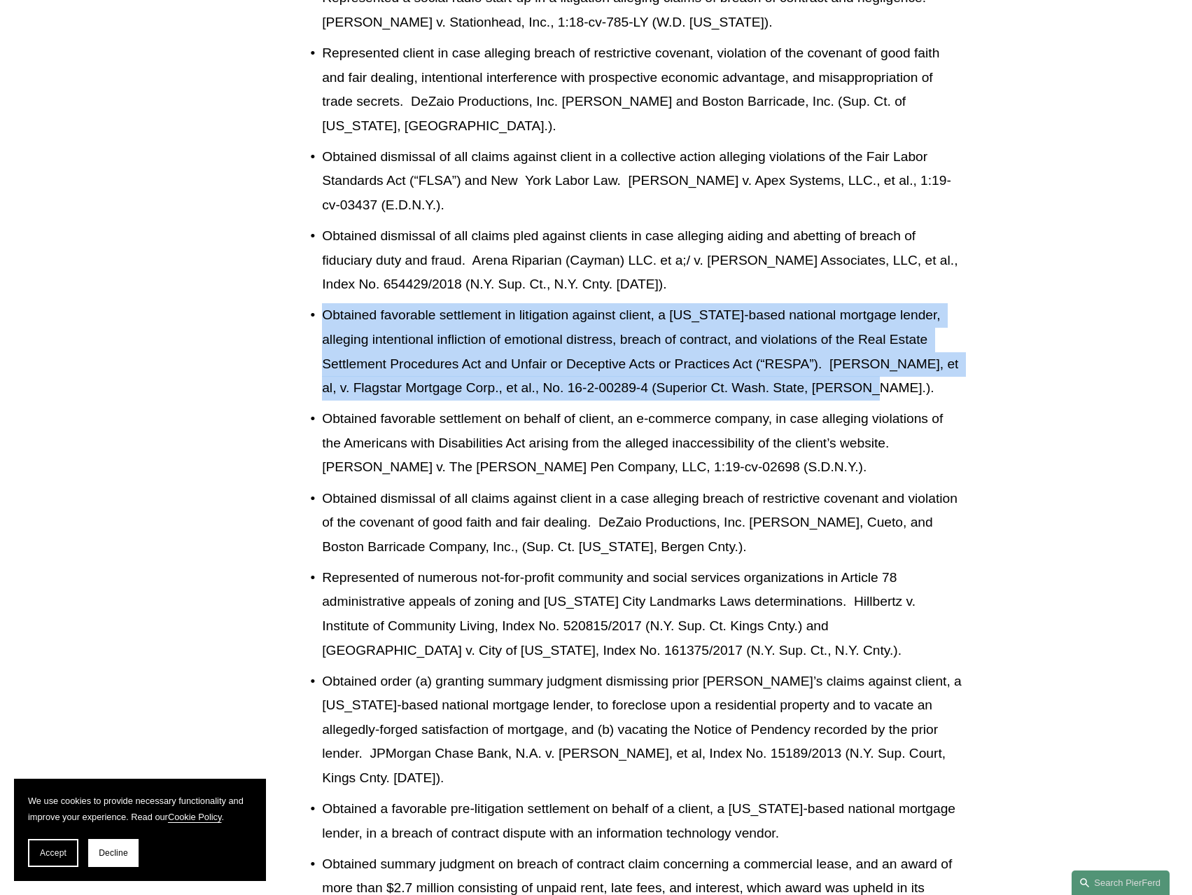
drag, startPoint x: 931, startPoint y: 369, endPoint x: 324, endPoint y: 291, distance: 611.9
click at [324, 303] on p "Obtained favorable settlement in litigation against client, a [US_STATE]-based …" at bounding box center [642, 351] width 641 height 97
drag, startPoint x: 324, startPoint y: 291, endPoint x: 961, endPoint y: 366, distance: 641.5
click at [961, 366] on p "Obtained favorable settlement in litigation against client, a [US_STATE]-based …" at bounding box center [642, 351] width 641 height 97
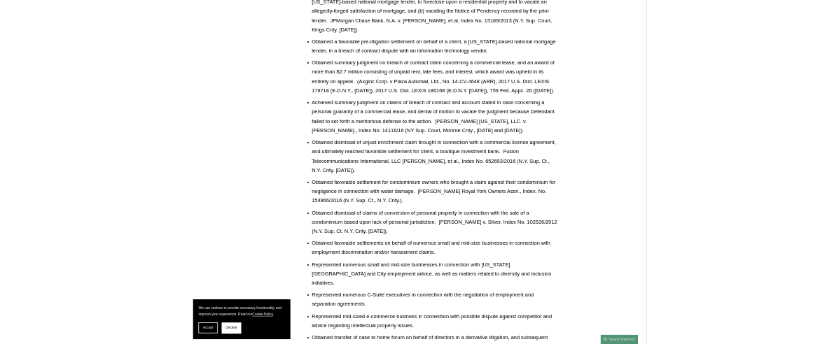
scroll to position [2030, 0]
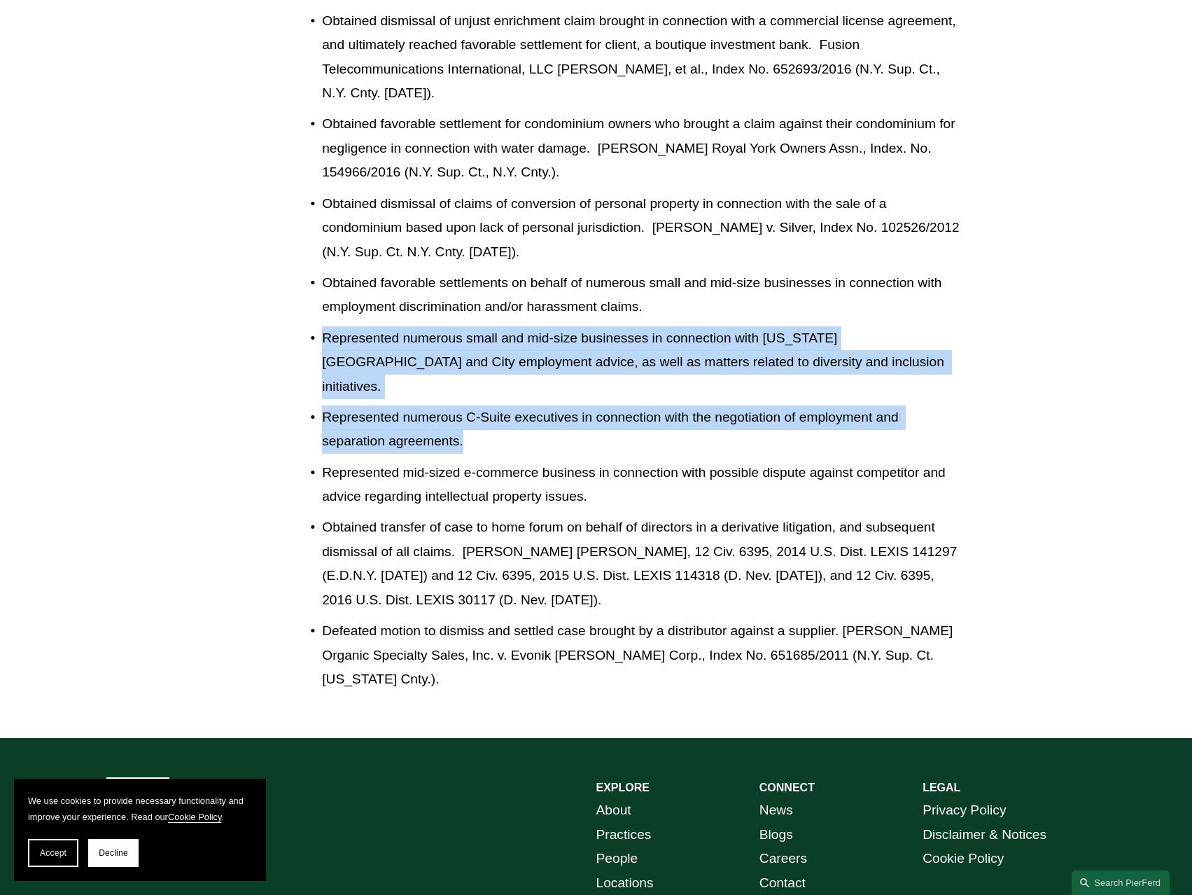
drag, startPoint x: 316, startPoint y: 332, endPoint x: 595, endPoint y: 412, distance: 290.5
click at [595, 412] on p "Represented numerous C-Suite executives in connection with the negotiation of e…" at bounding box center [642, 429] width 641 height 48
drag, startPoint x: 595, startPoint y: 412, endPoint x: 297, endPoint y: 319, distance: 312.4
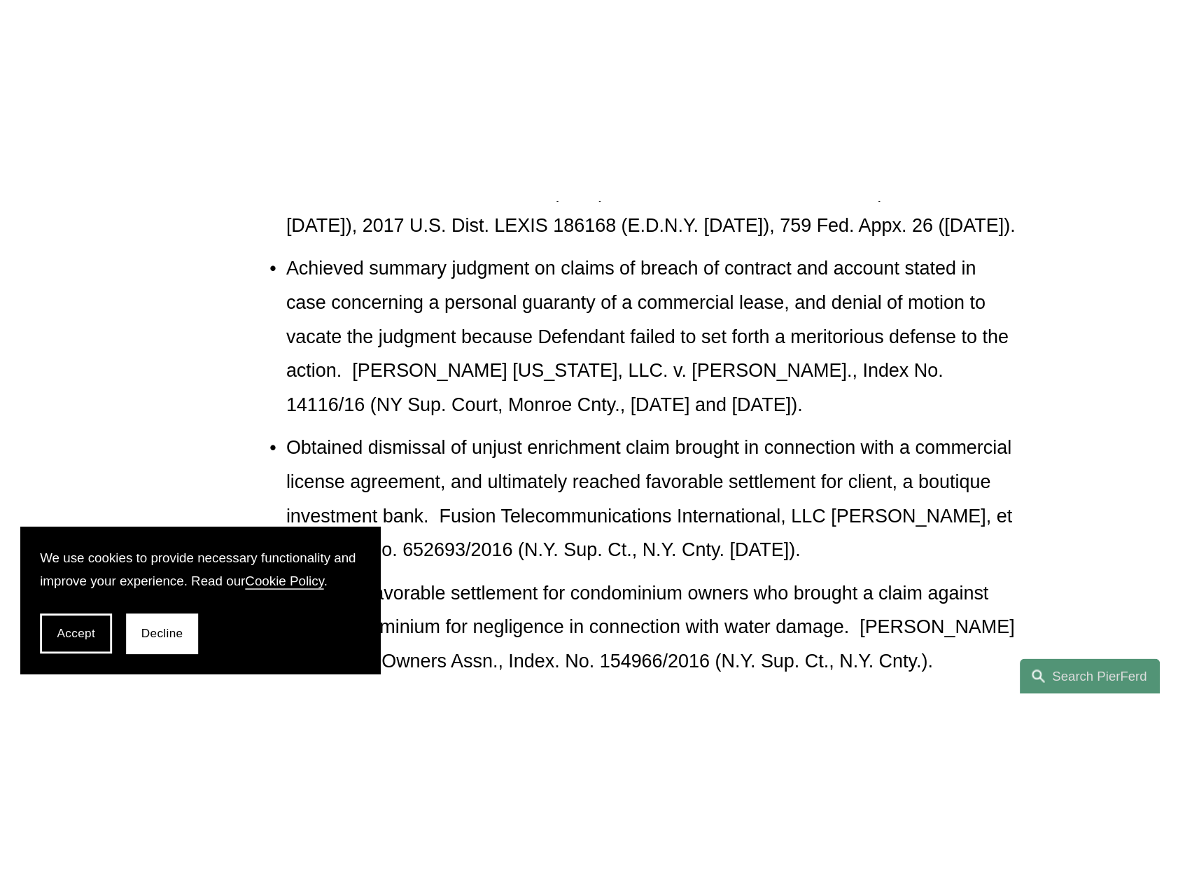
scroll to position [2031, 0]
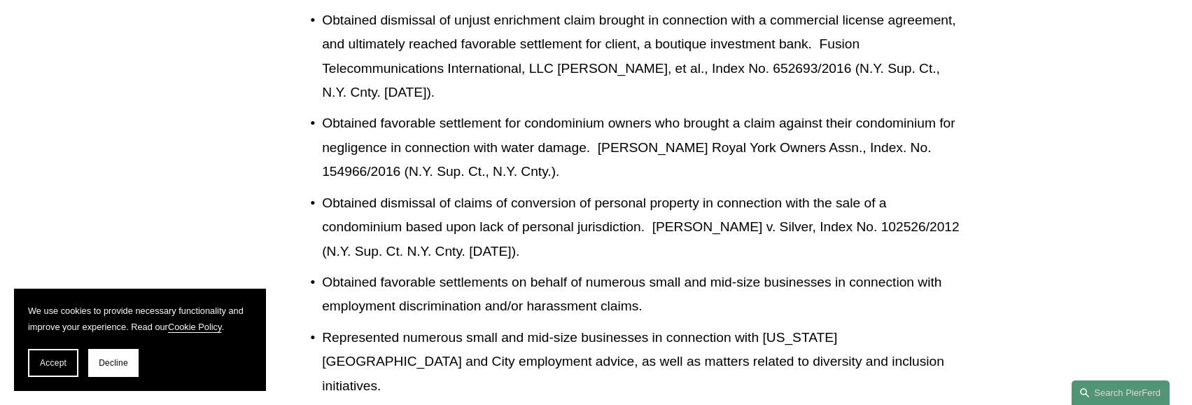
click at [529, 299] on p "Obtained favorable settlements on behalf of numerous small and mid-size busines…" at bounding box center [642, 294] width 641 height 48
